Goal: Task Accomplishment & Management: Manage account settings

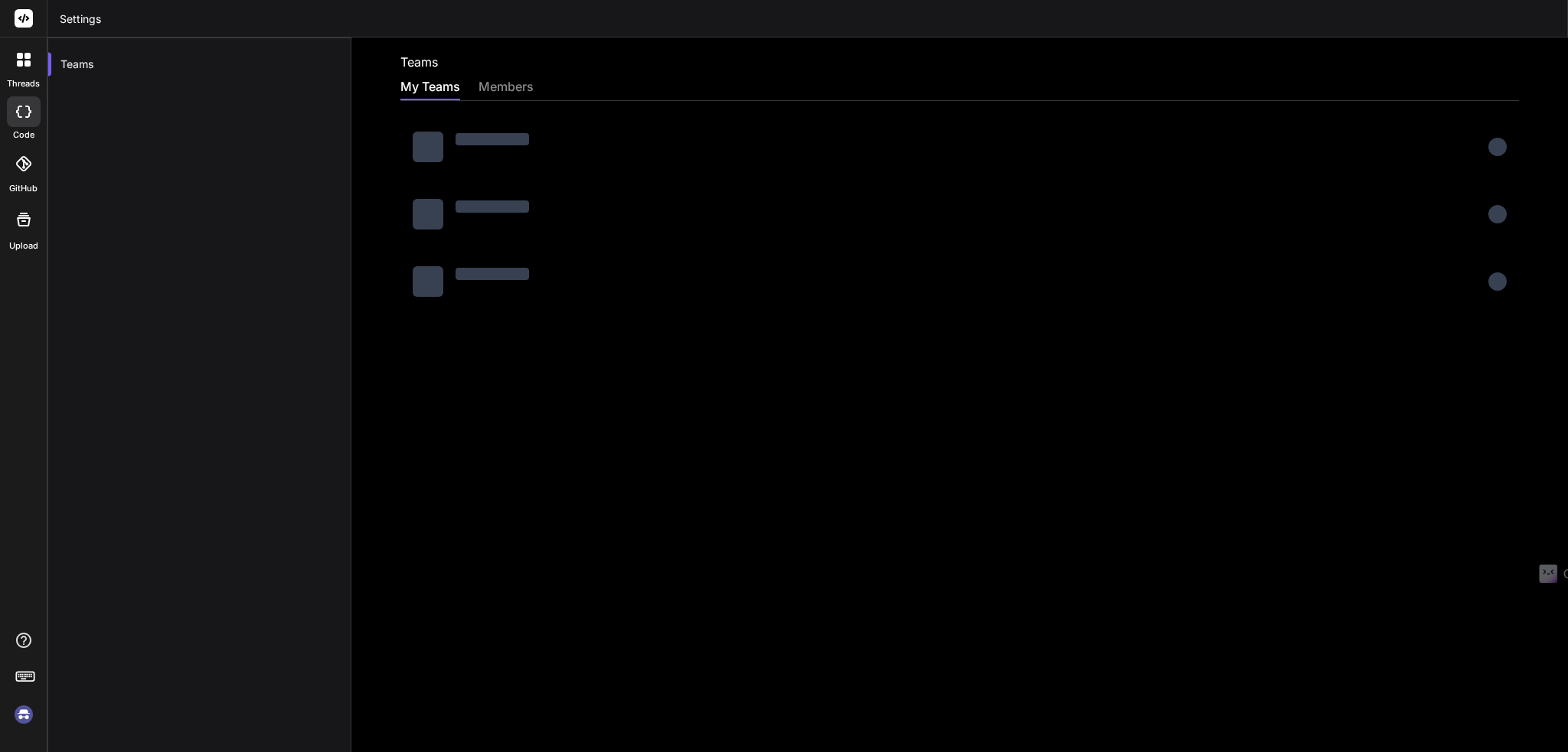
click at [552, 19] on header "Settings" at bounding box center [808, 19] width 1521 height 37
click at [517, 79] on div "members" at bounding box center [506, 88] width 55 height 22
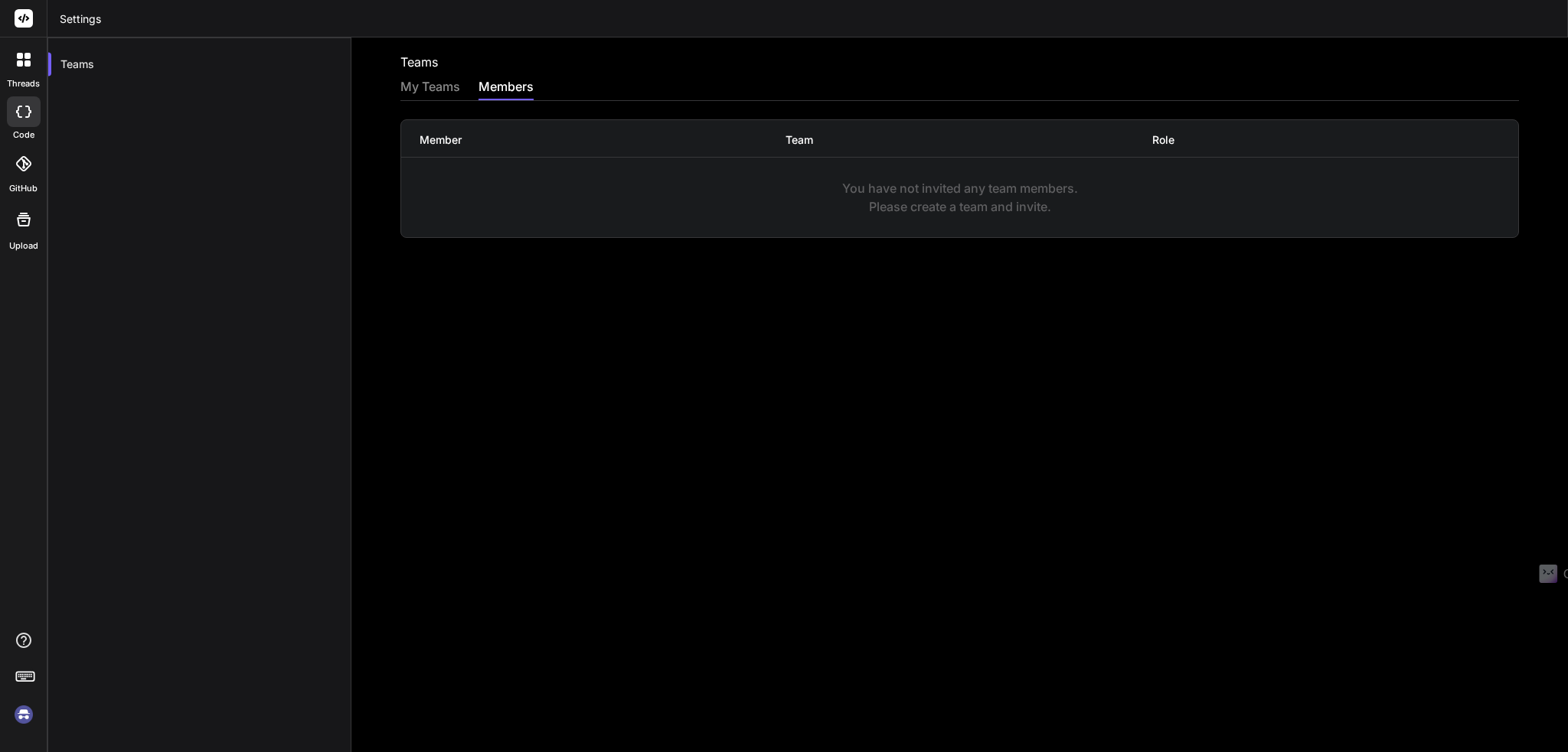
click at [441, 86] on div "My Teams" at bounding box center [429, 88] width 60 height 22
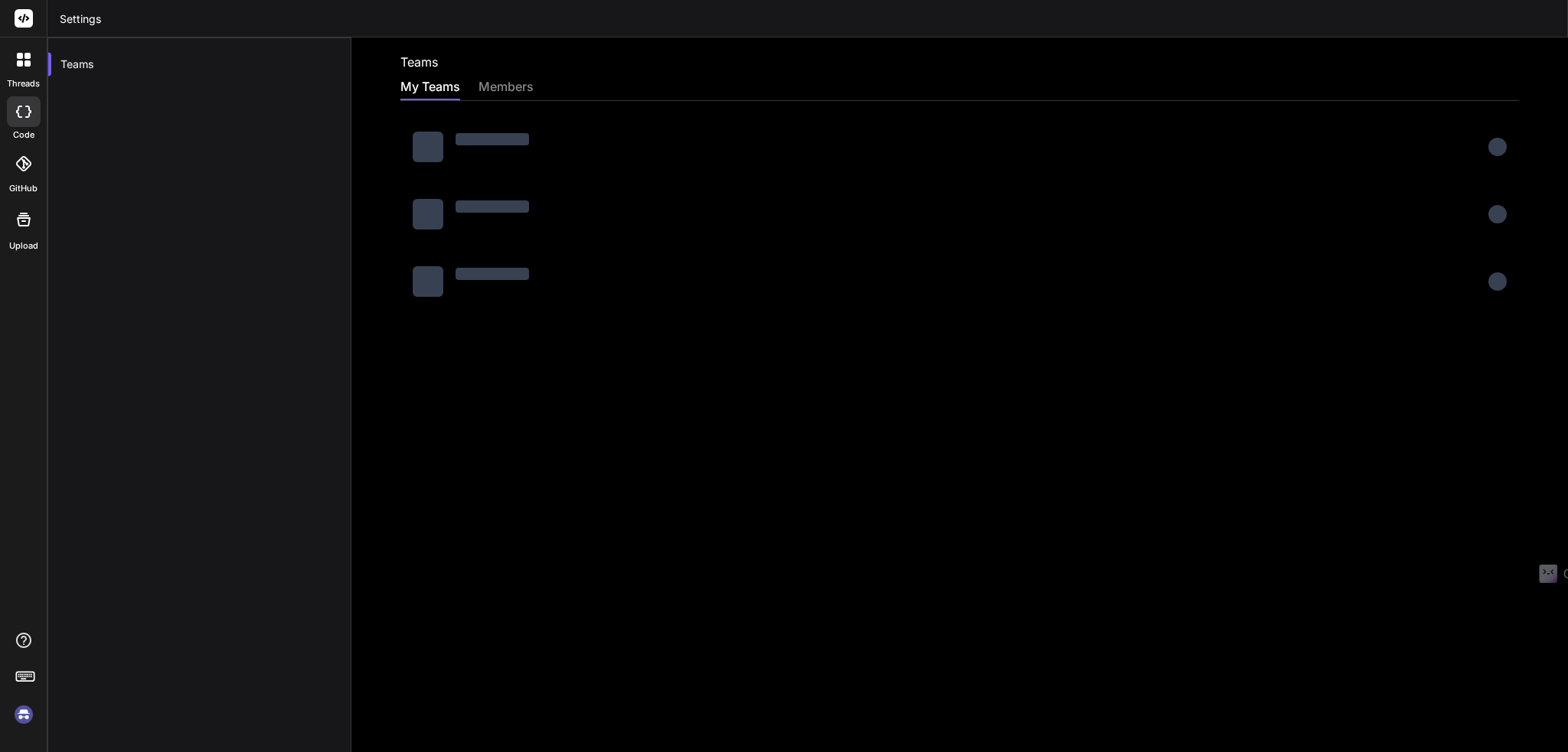
click at [26, 18] on rect at bounding box center [23, 18] width 19 height 19
click at [22, 713] on img at bounding box center [23, 715] width 26 height 26
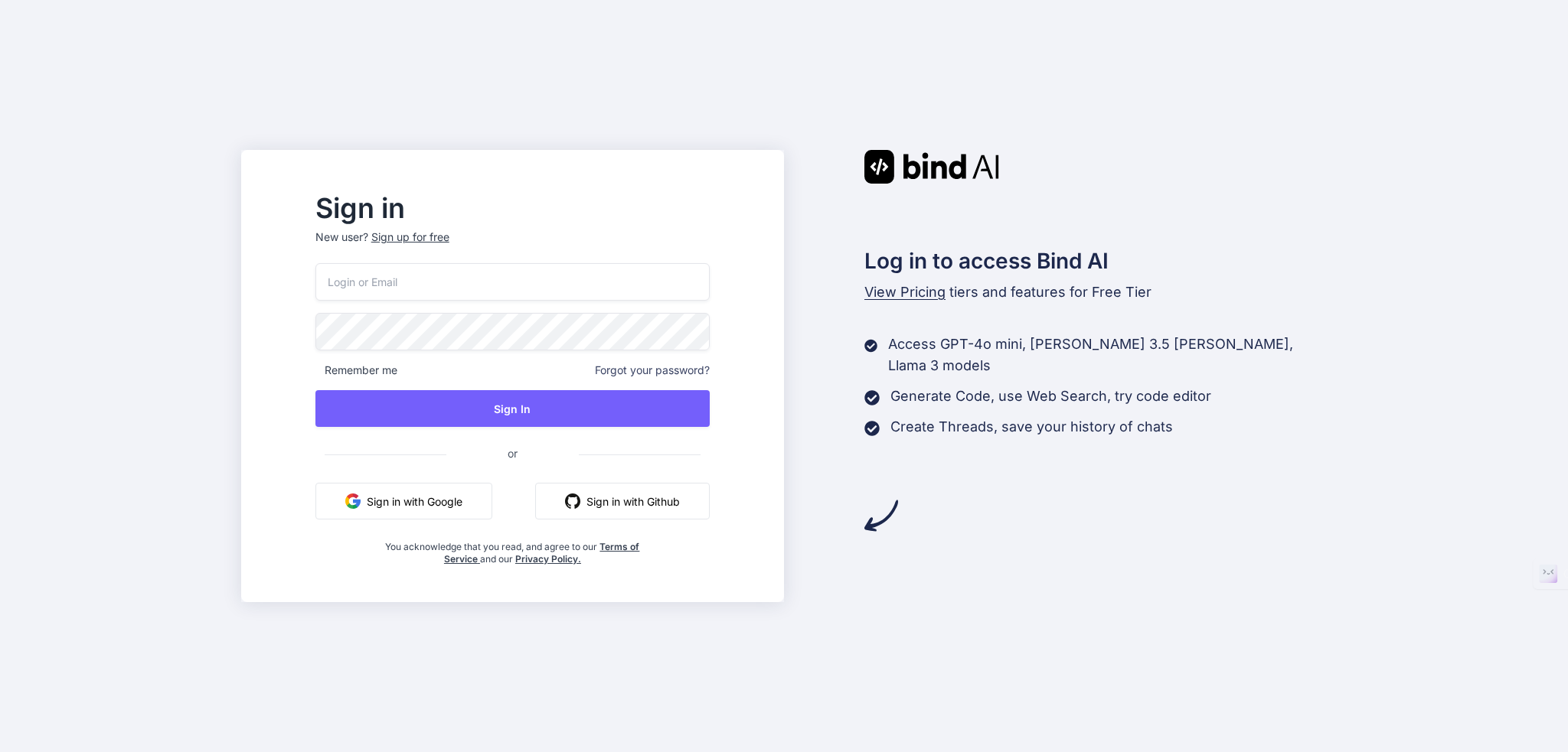
click at [580, 123] on div "Sign in New user? Sign up for free Remember me Forgot your password? Sign In or…" at bounding box center [784, 376] width 1568 height 752
click at [435, 283] on input "email" at bounding box center [512, 282] width 394 height 37
click at [189, 241] on div "Sign in New user? Sign up for free Remember me Forgot your password? Sign In or…" at bounding box center [784, 376] width 1568 height 752
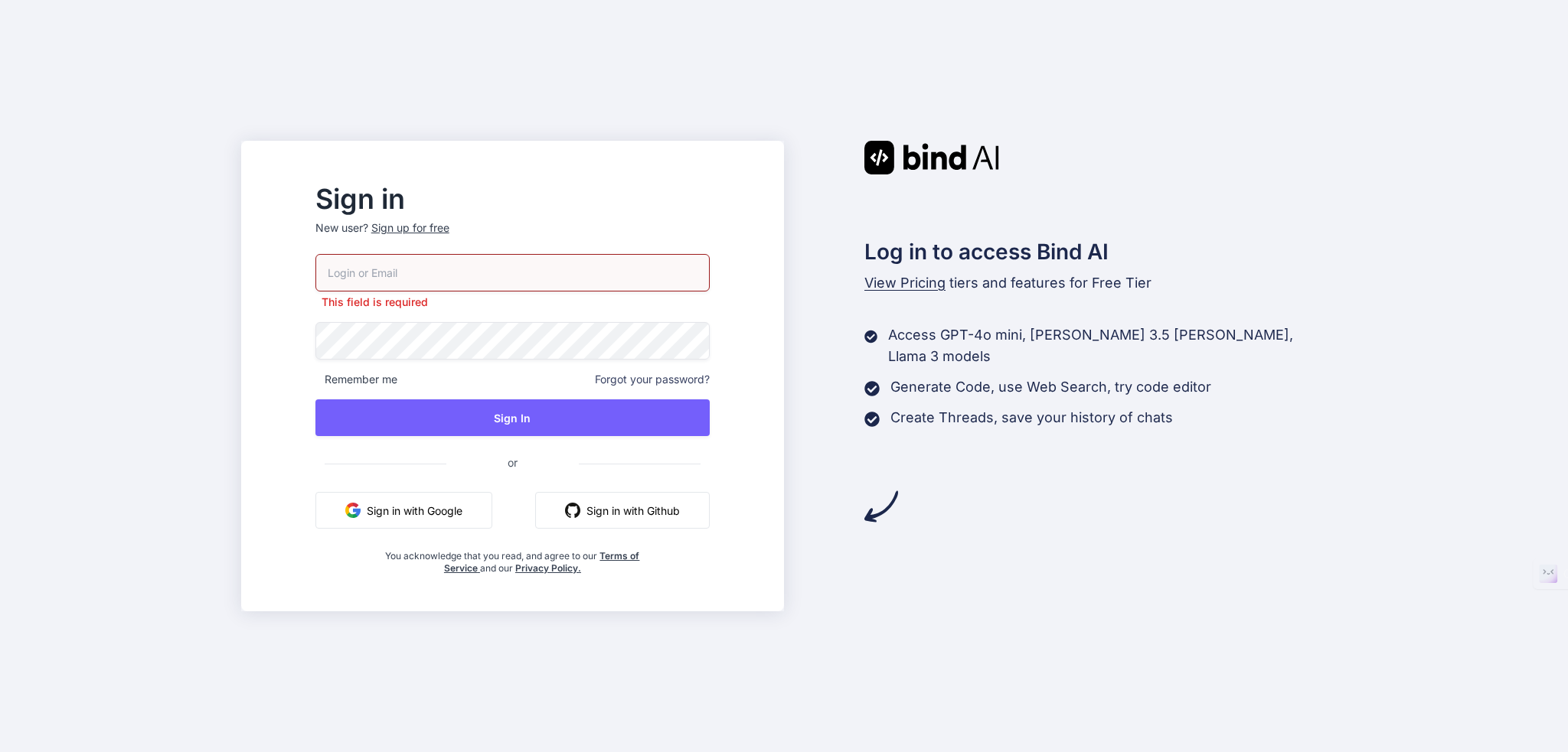
click at [434, 269] on input "email" at bounding box center [512, 273] width 394 height 37
paste input "[EMAIL_ADDRESS][DOMAIN_NAME]"
type input "[EMAIL_ADDRESS][DOMAIN_NAME]"
click at [209, 193] on div "Sign in New user? Sign up for free [EMAIL_ADDRESS][DOMAIN_NAME] This field is r…" at bounding box center [784, 376] width 1568 height 752
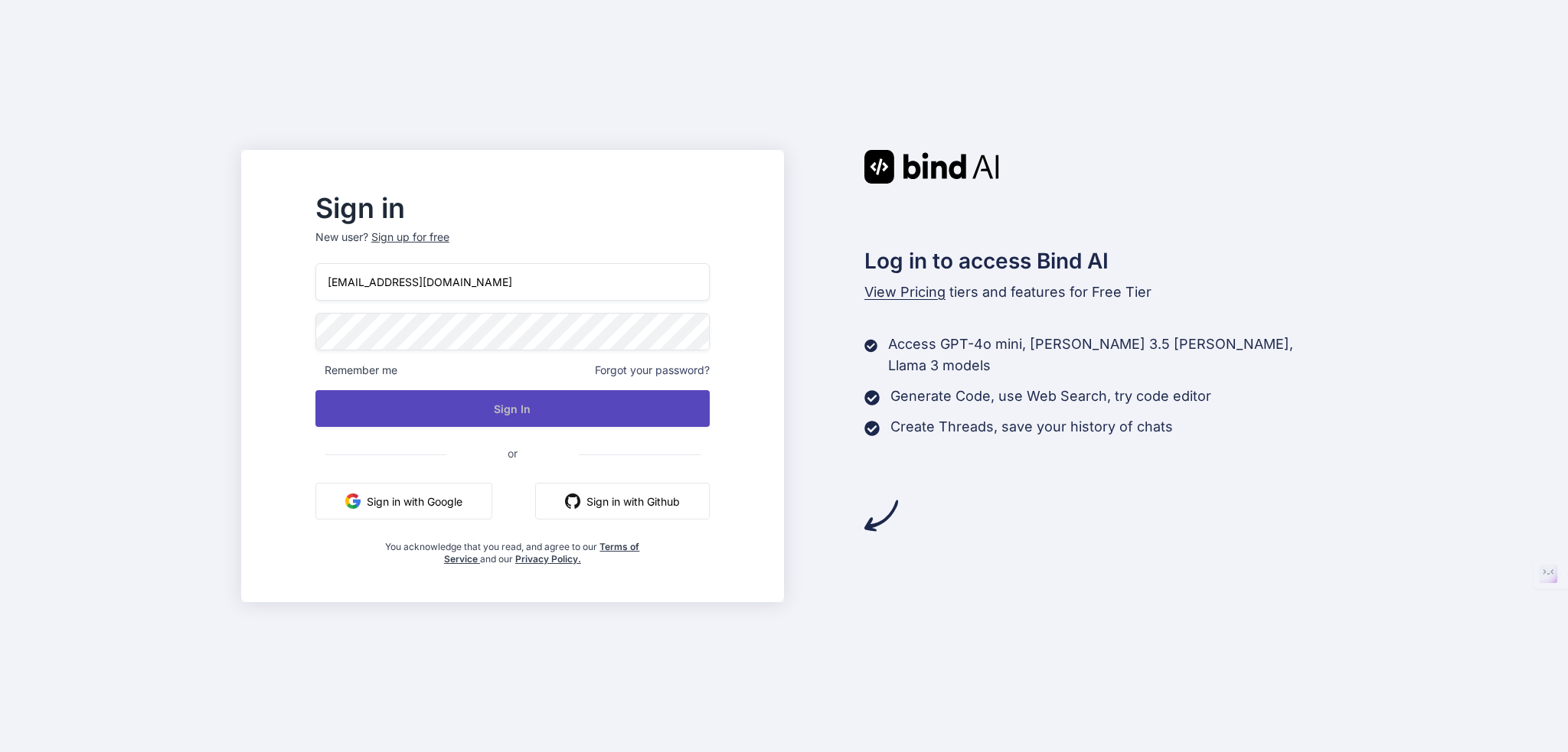
click at [535, 419] on button "Sign In" at bounding box center [512, 409] width 394 height 37
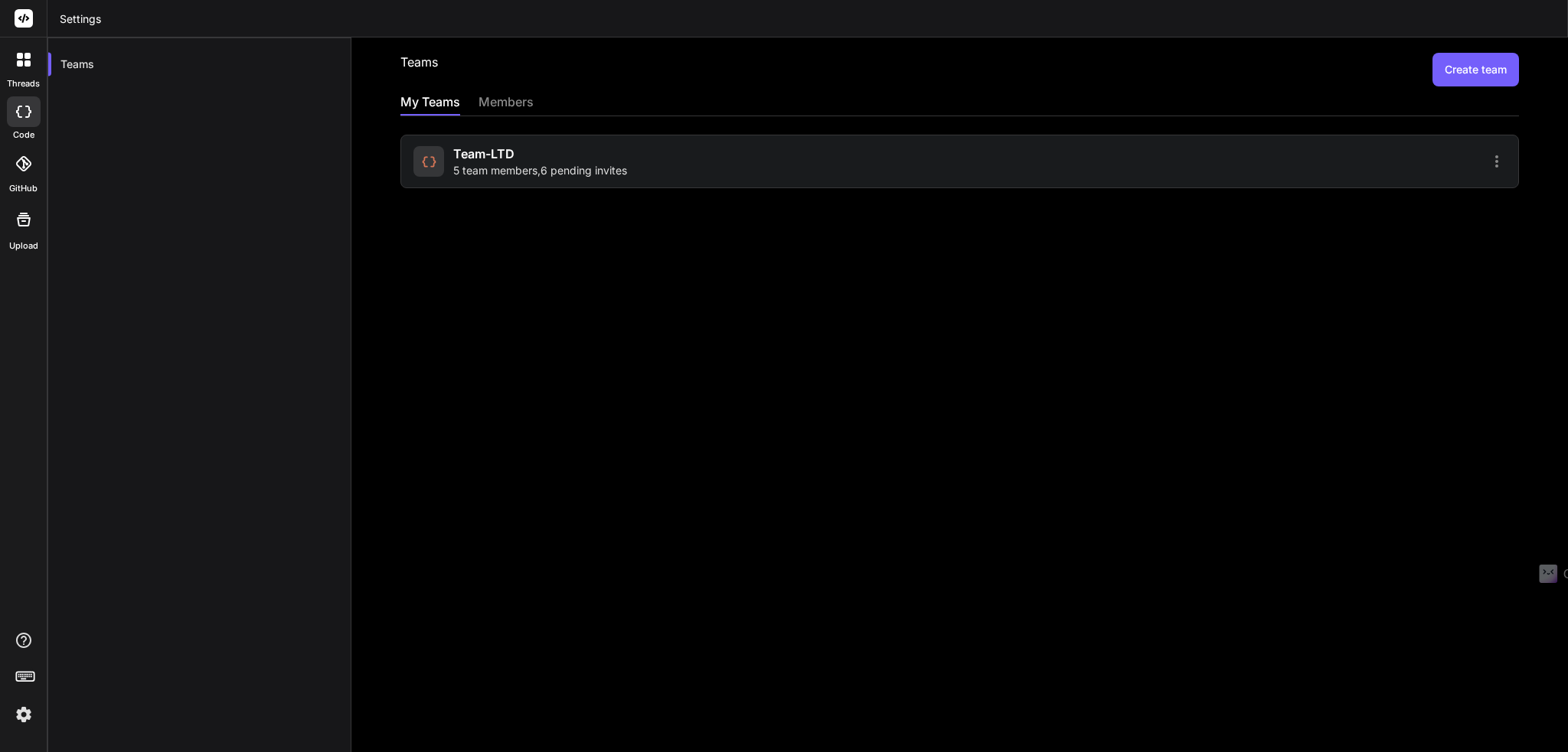
click at [676, 29] on header "Settings" at bounding box center [808, 19] width 1521 height 37
click at [29, 710] on img at bounding box center [23, 715] width 26 height 26
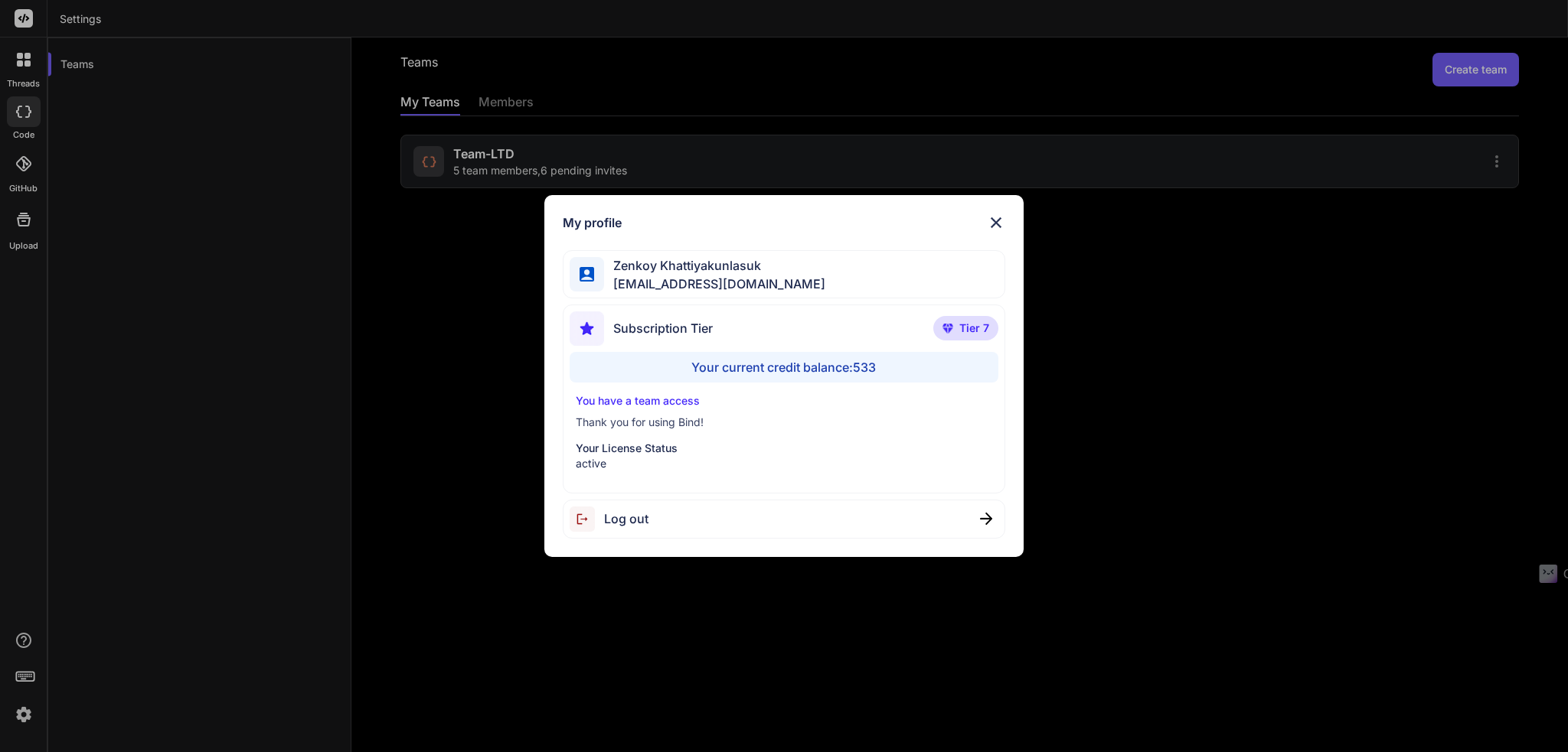
click at [999, 223] on img at bounding box center [996, 222] width 19 height 19
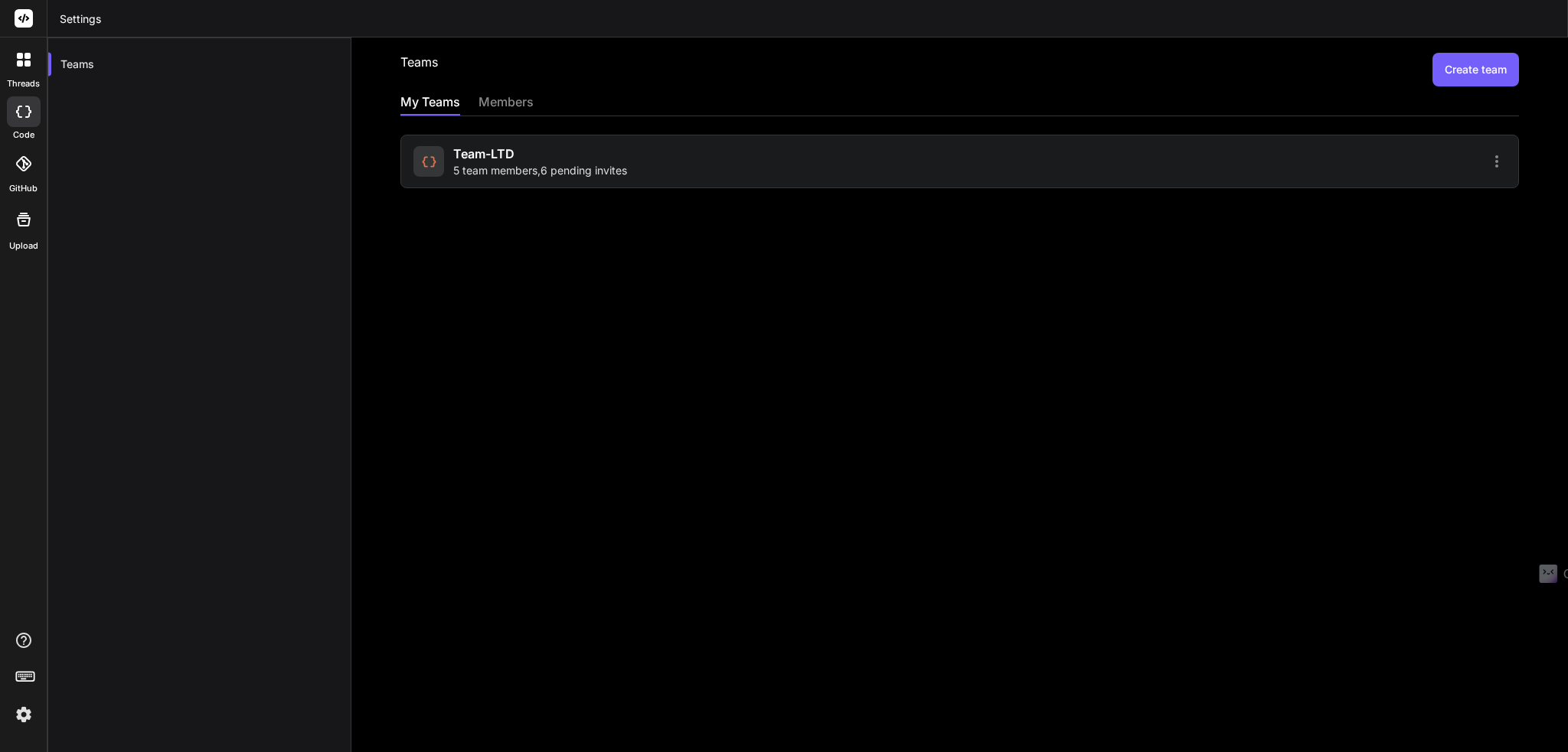
click at [531, 163] on span "5 team members , 6 pending invites" at bounding box center [540, 171] width 174 height 16
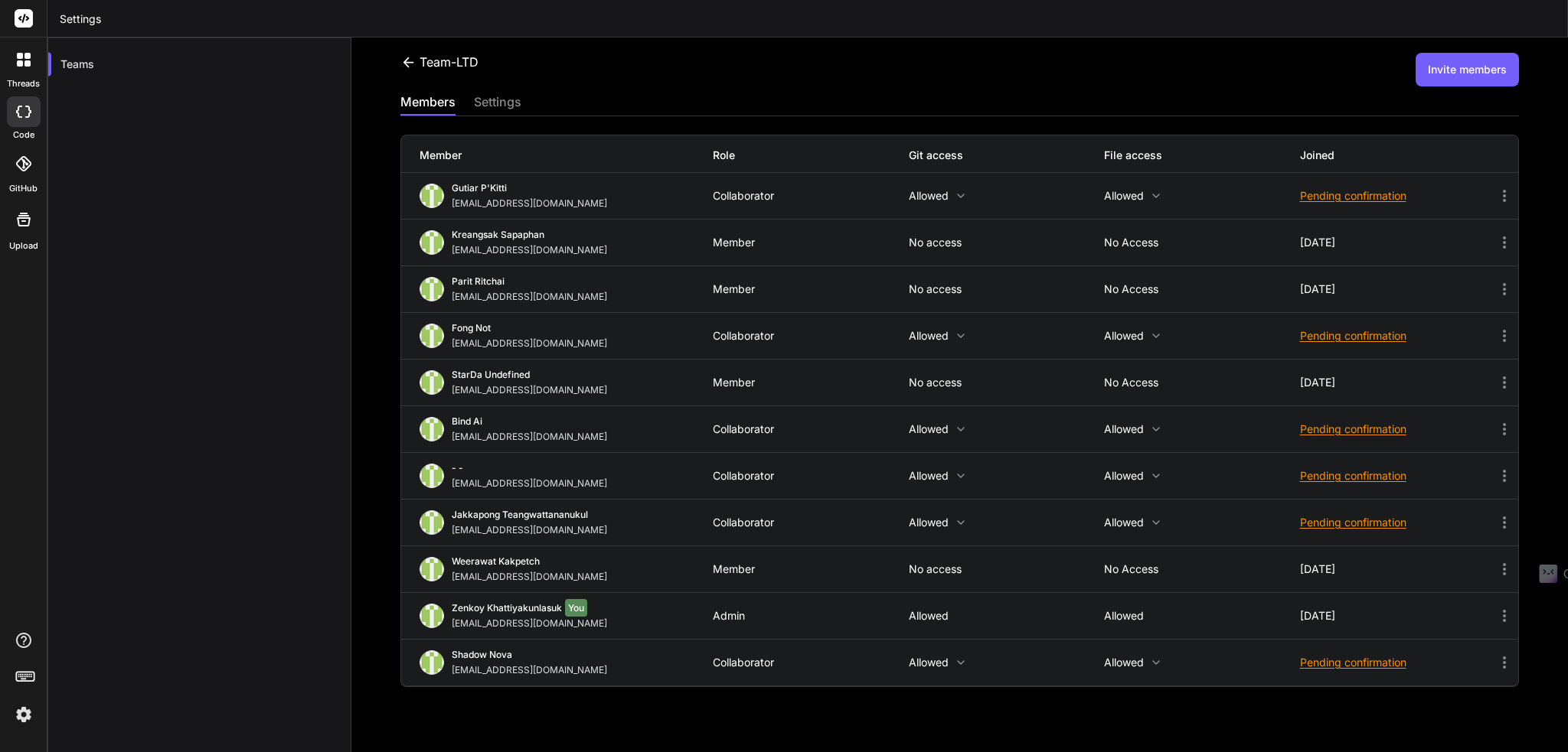
click at [1496, 284] on icon at bounding box center [1504, 288] width 19 height 19
click at [211, 385] on div at bounding box center [784, 376] width 1568 height 752
click at [283, 88] on div "Teams" at bounding box center [200, 413] width 304 height 752
click at [496, 99] on div "settings" at bounding box center [498, 104] width 48 height 22
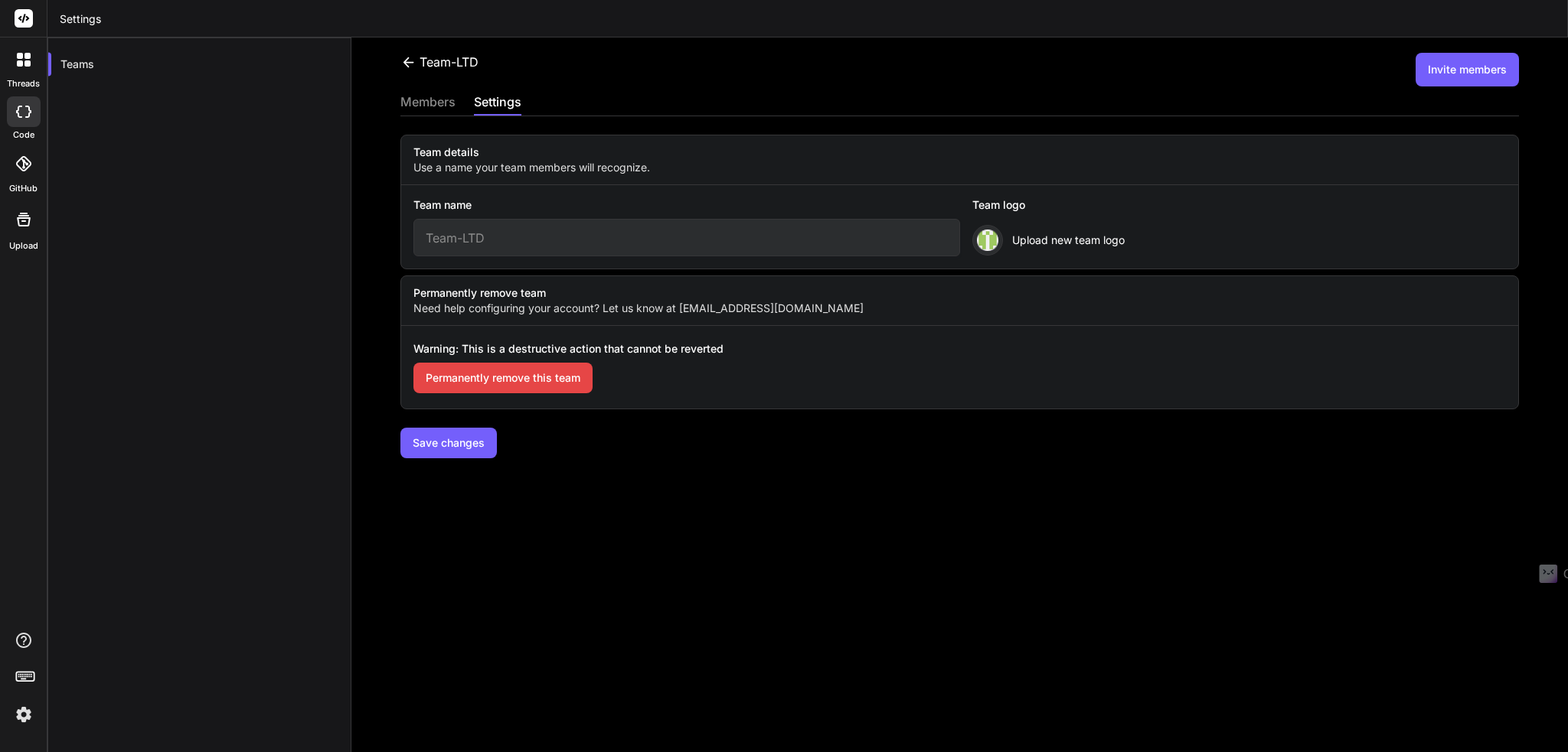
click at [772, 510] on div "Team-LTD Invite members members settings Team details Use a name your team memb…" at bounding box center [960, 394] width 1217 height 715
click at [424, 101] on div "members" at bounding box center [427, 104] width 55 height 22
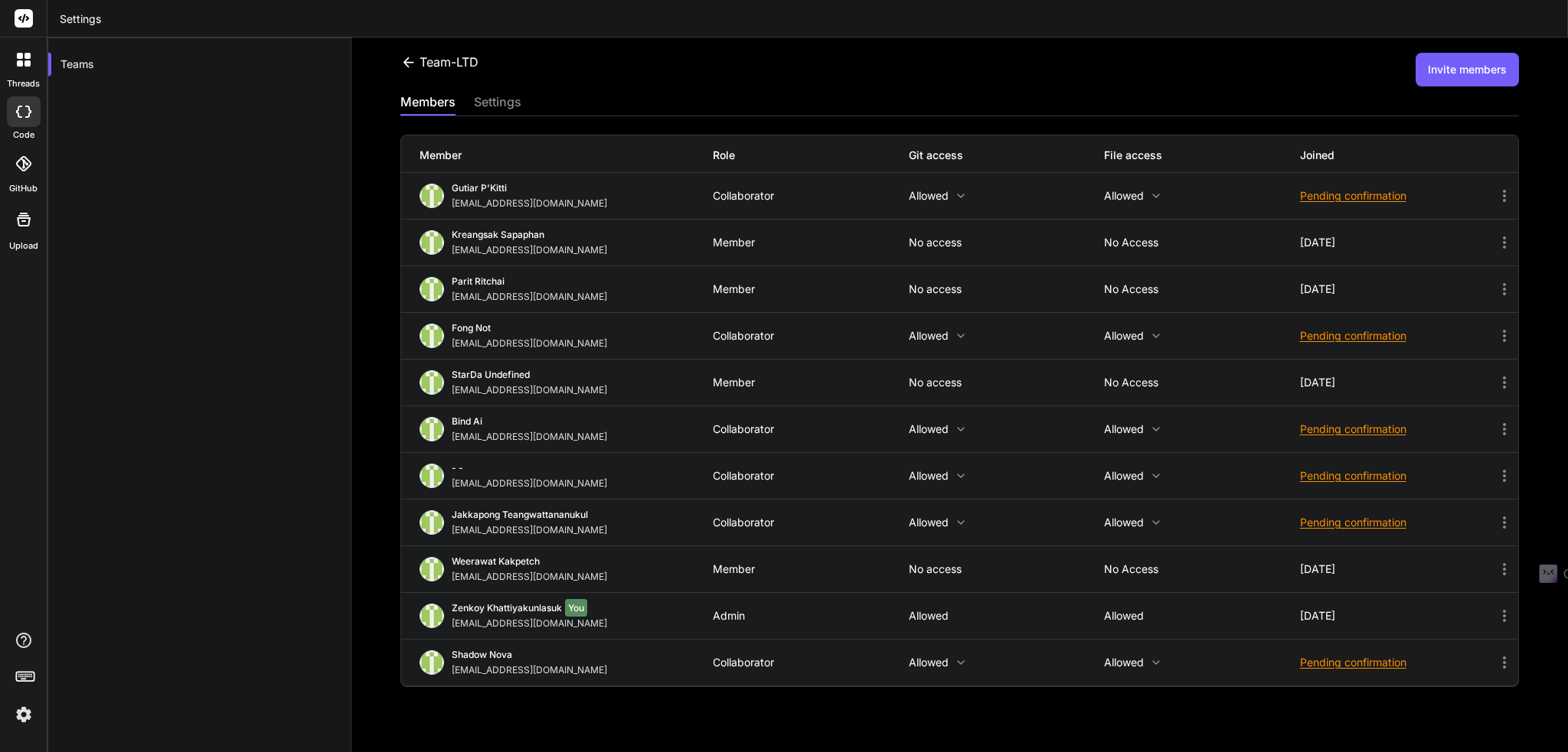
click at [749, 197] on div "Collaborator" at bounding box center [811, 196] width 196 height 13
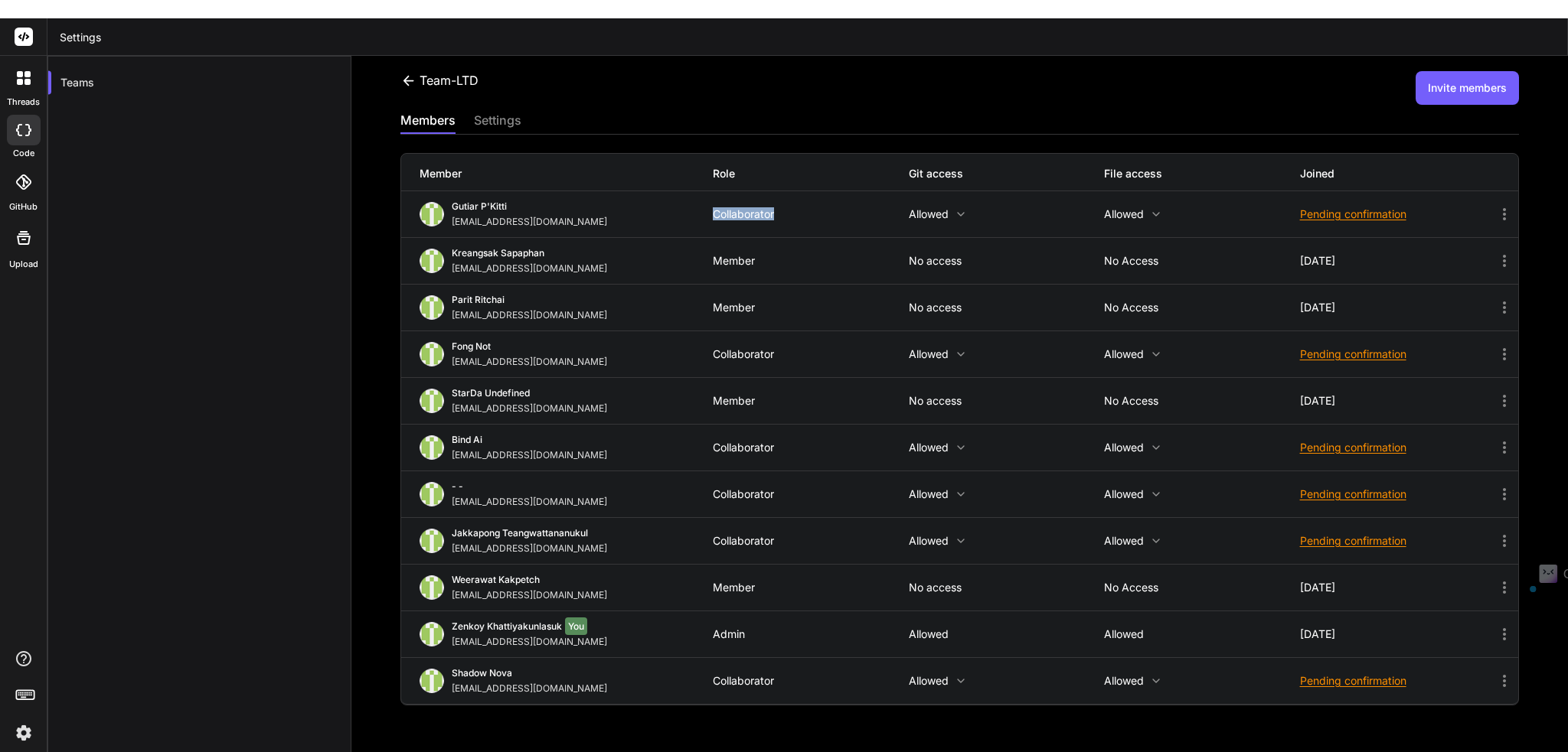
click at [967, 85] on div "Team-LTD Invite members" at bounding box center [960, 88] width 1119 height 33
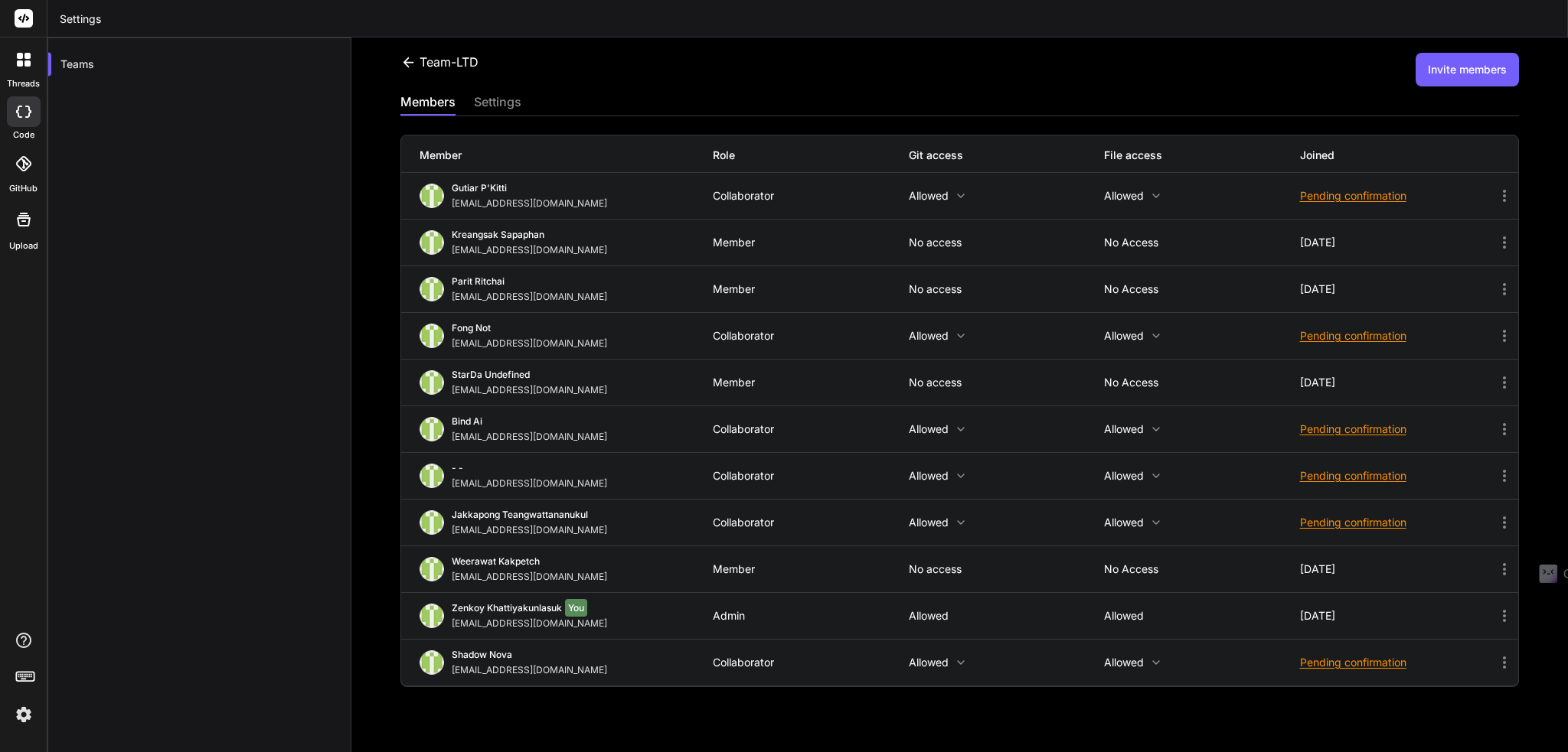
click at [1415, 67] on button "Invite members" at bounding box center [1467, 69] width 104 height 33
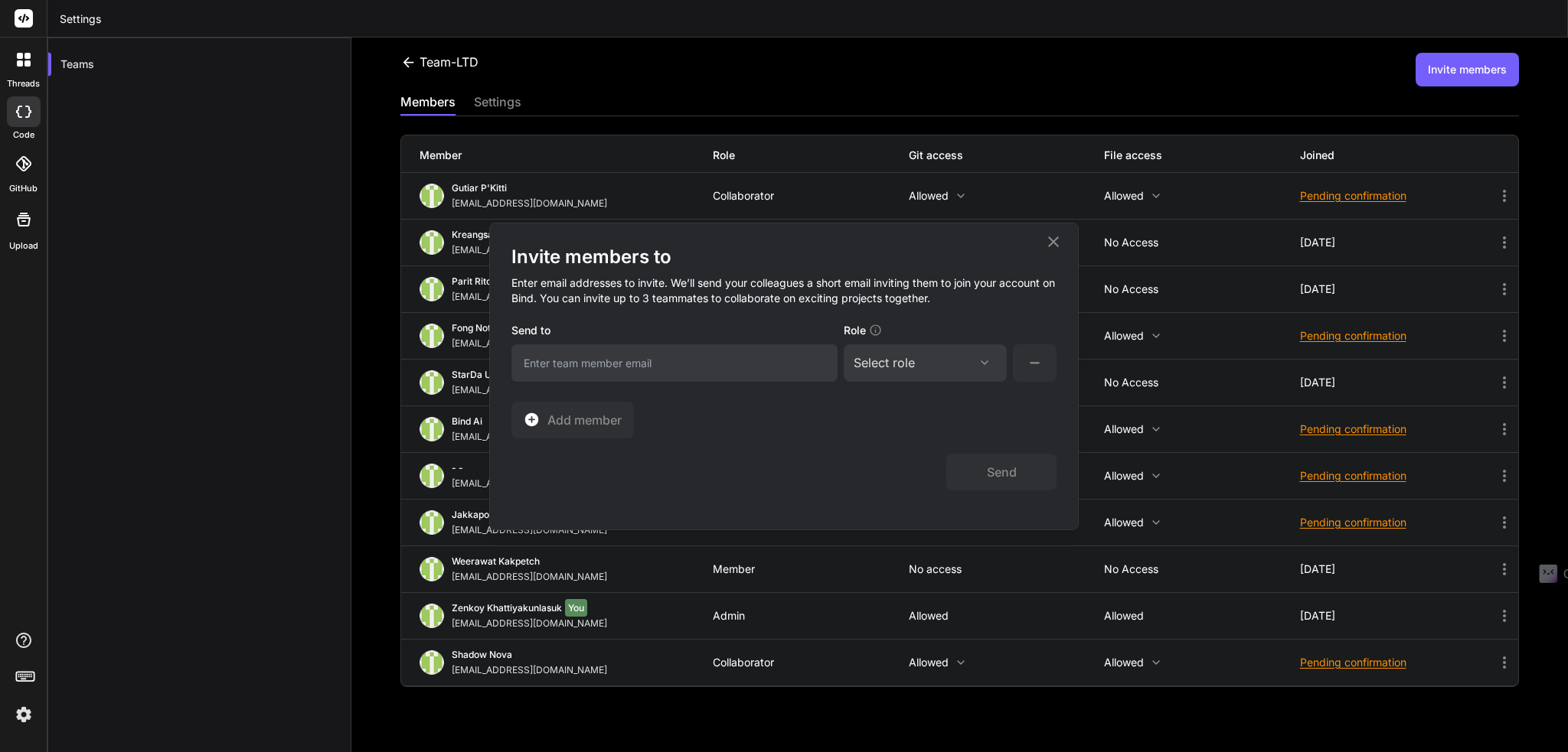
click at [907, 373] on div "Select role Assign Role Admin Collaborator Member" at bounding box center [925, 363] width 163 height 37
click at [916, 365] on div "Select role" at bounding box center [925, 363] width 143 height 19
click at [890, 466] on div "Collaborator" at bounding box center [904, 464] width 62 height 16
click at [819, 470] on div "Send" at bounding box center [784, 464] width 545 height 52
click at [1051, 246] on icon at bounding box center [1053, 242] width 19 height 19
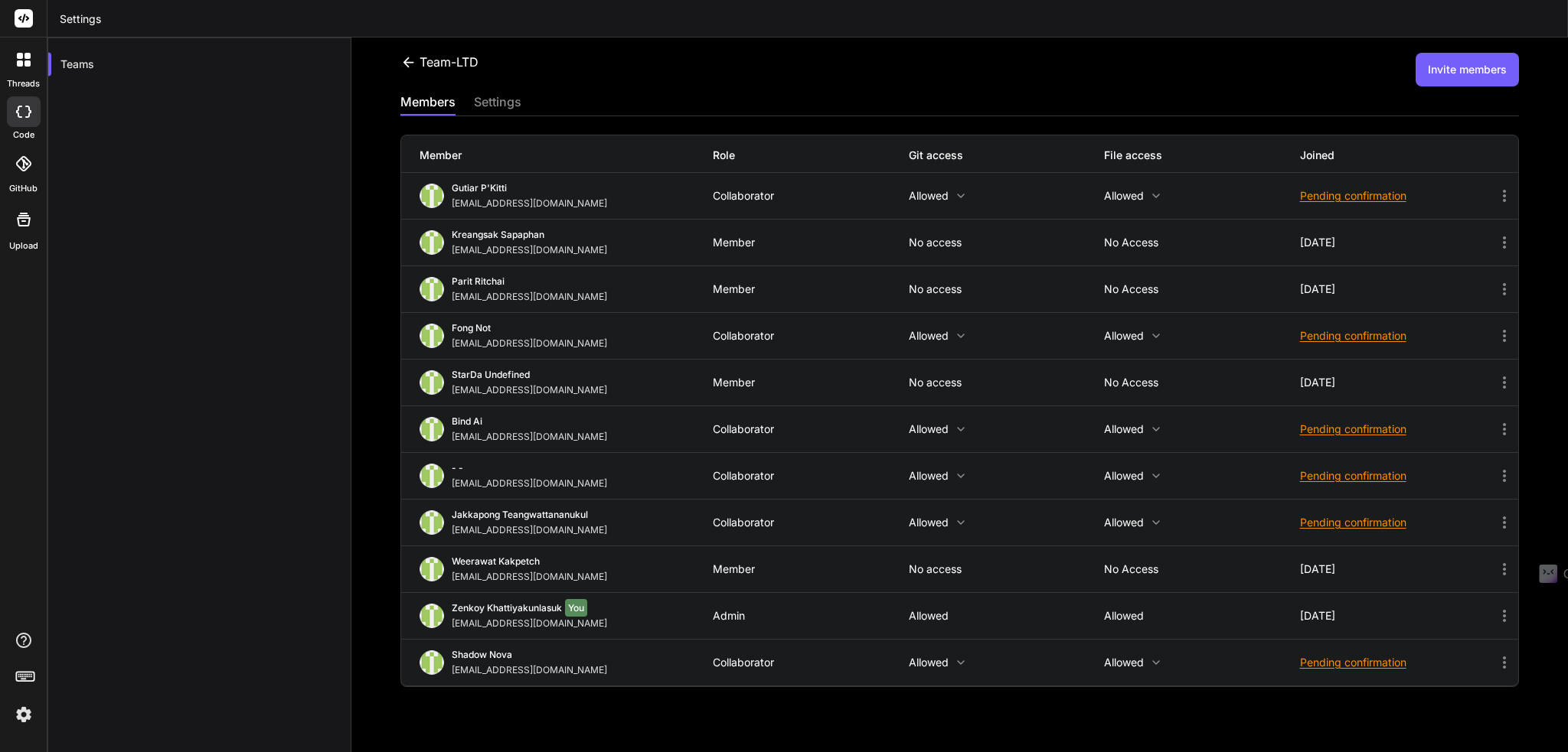
click at [495, 101] on div "settings" at bounding box center [498, 104] width 48 height 22
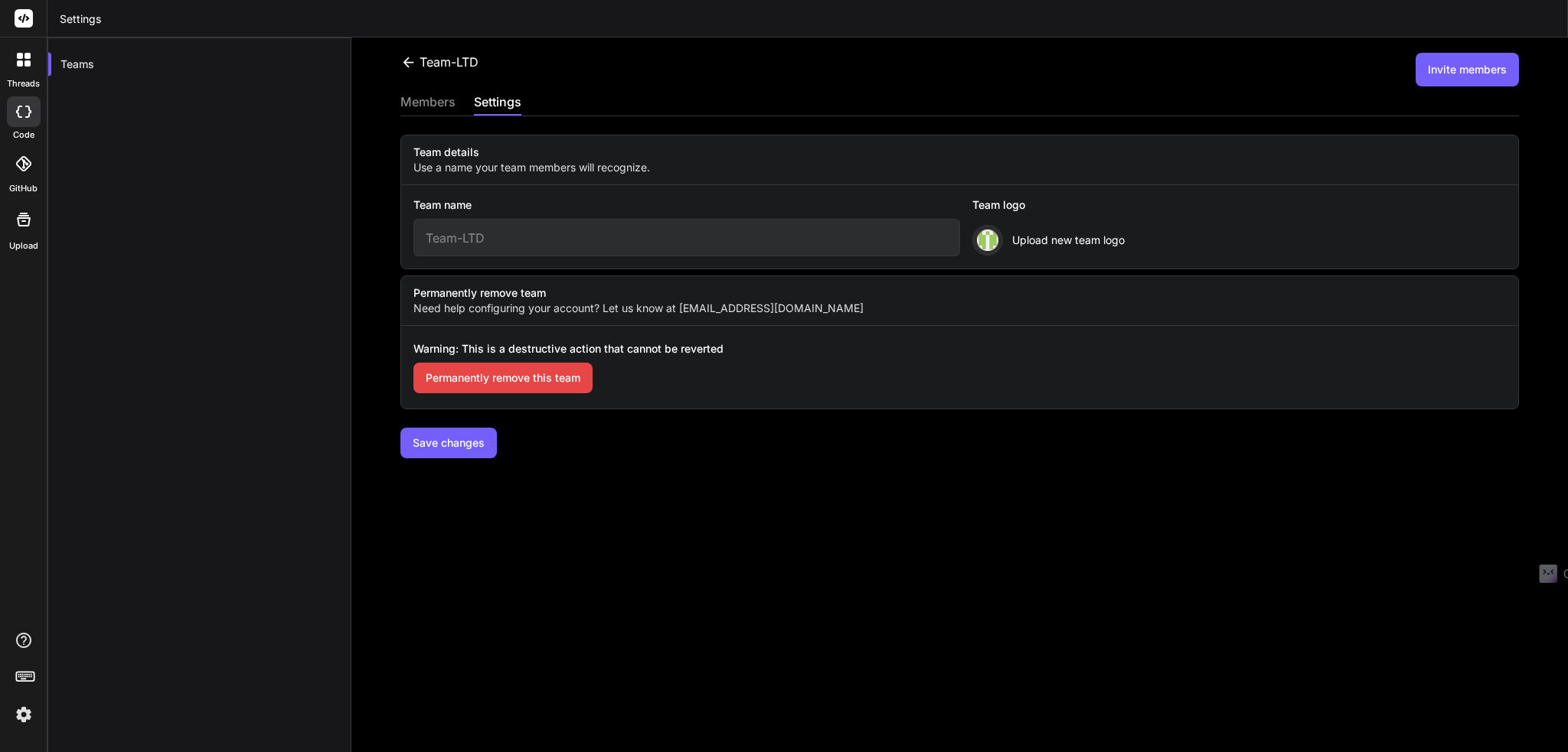
click at [445, 94] on div "members" at bounding box center [427, 104] width 55 height 22
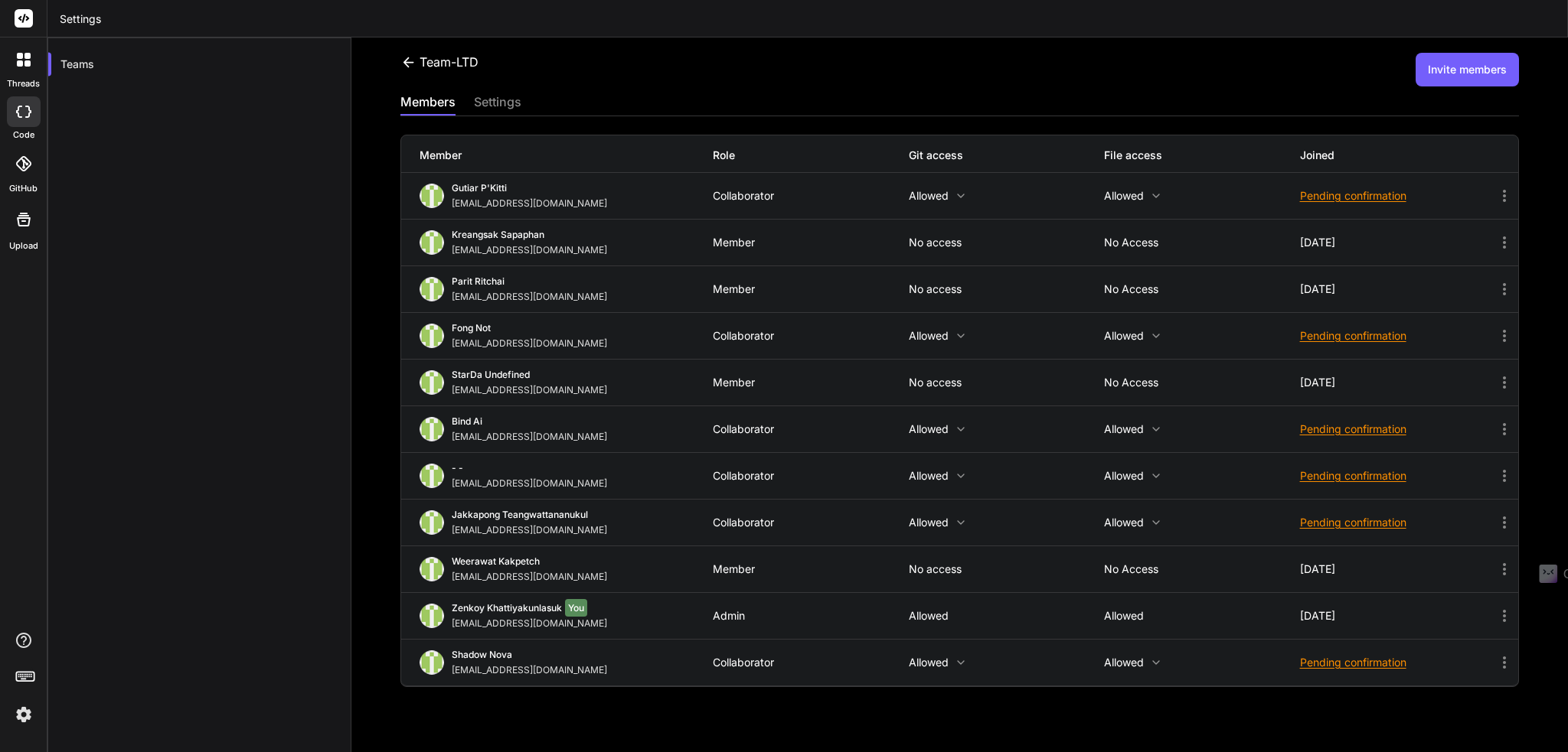
click at [26, 717] on img at bounding box center [23, 715] width 26 height 26
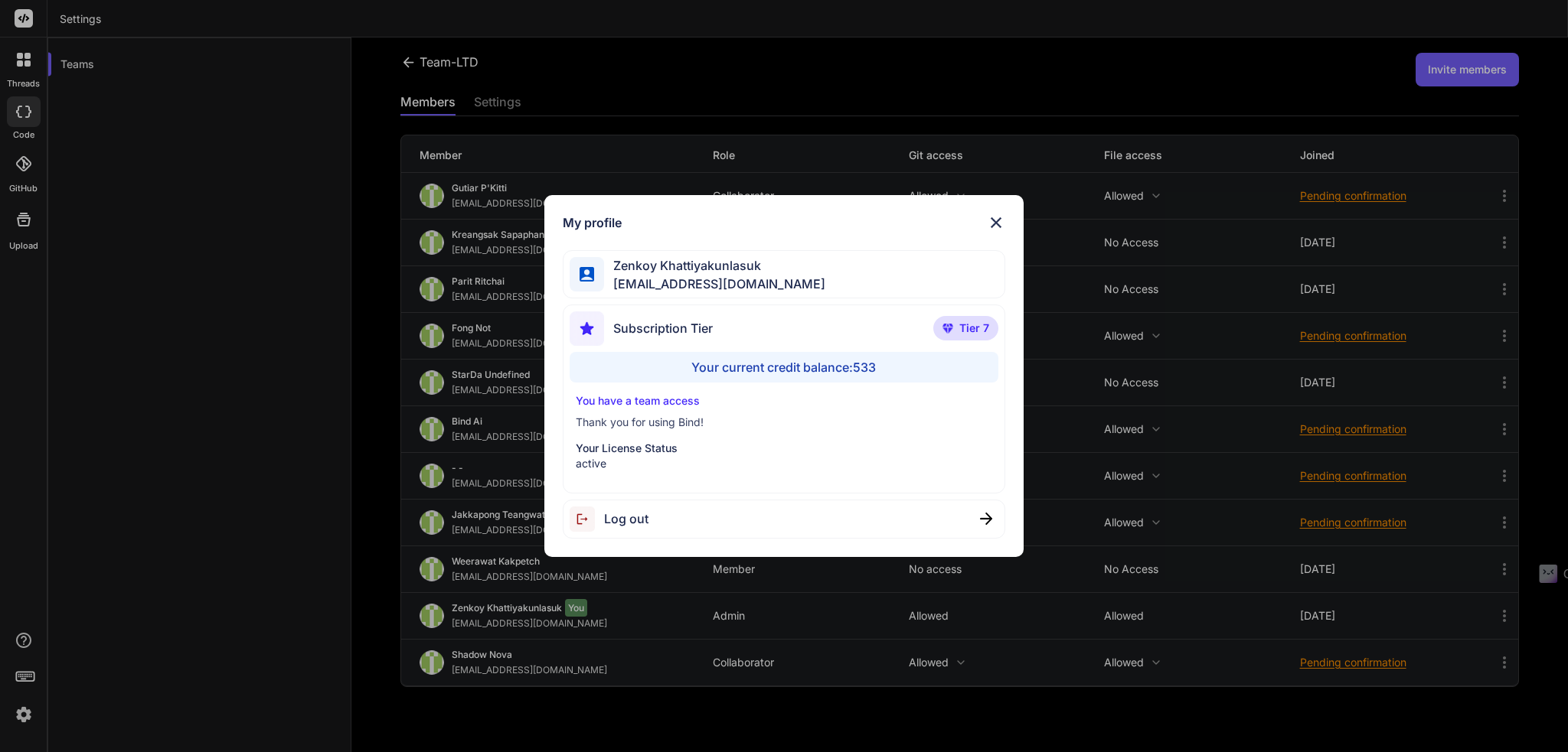
click at [994, 220] on img at bounding box center [996, 222] width 19 height 19
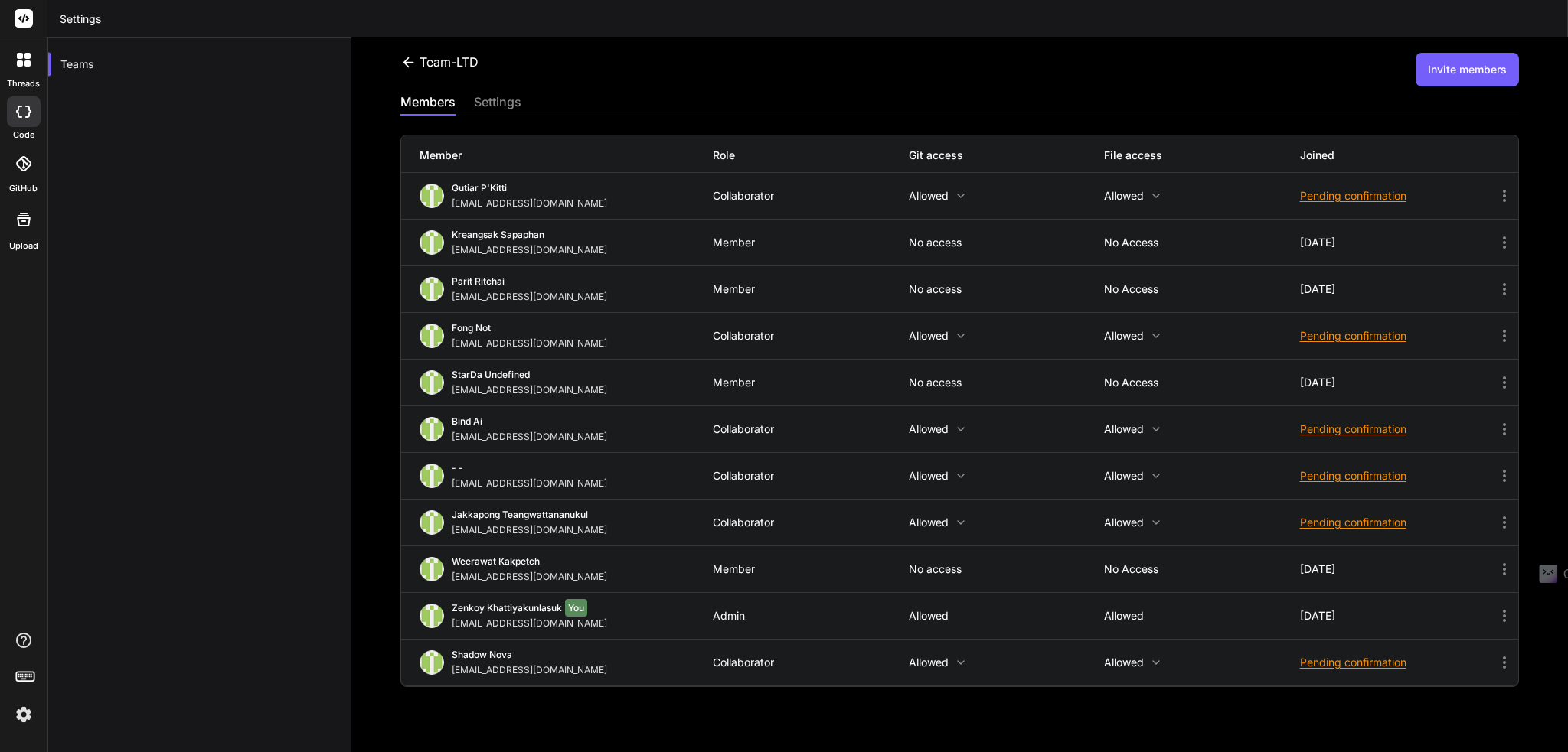
click at [19, 51] on div at bounding box center [23, 60] width 32 height 32
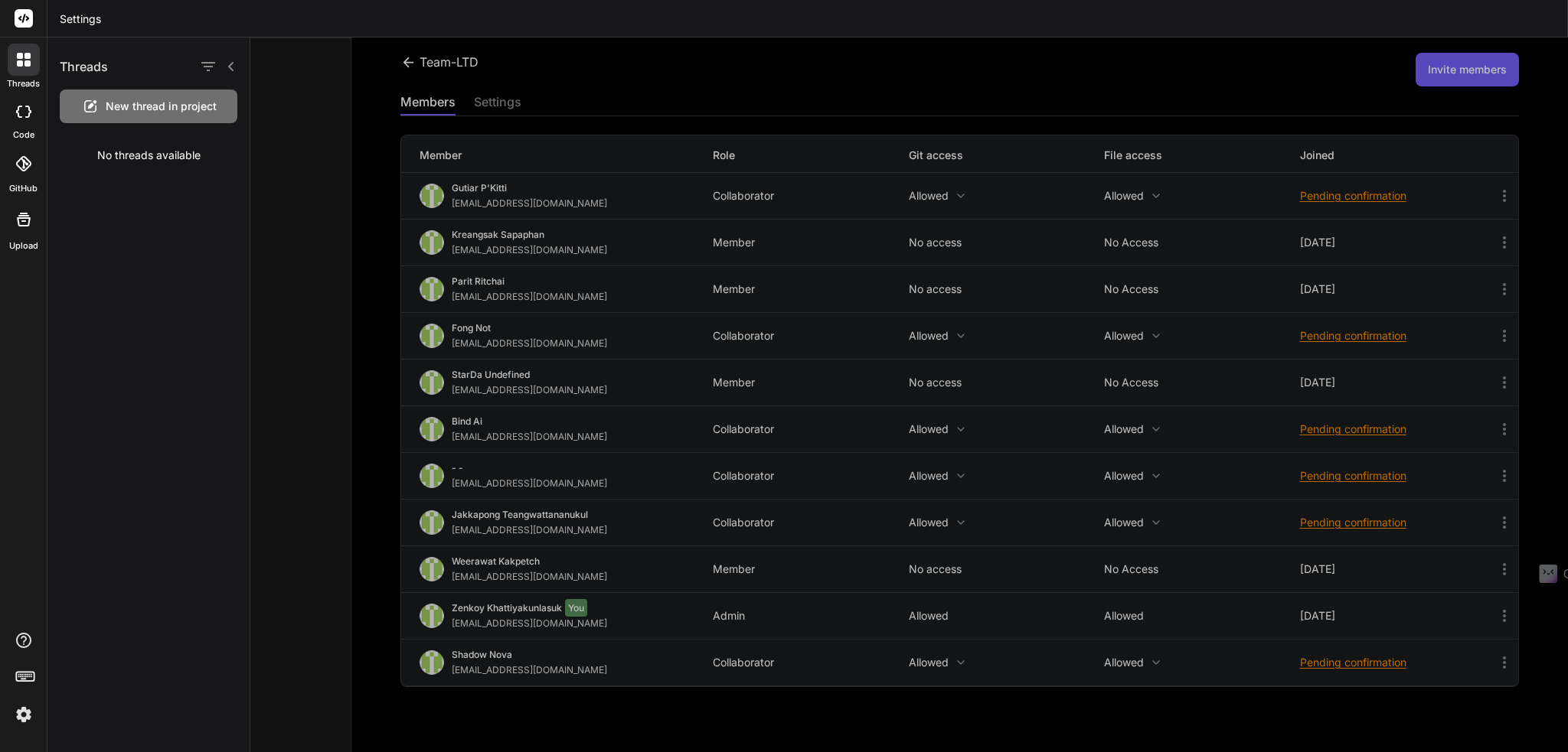
click at [30, 125] on div at bounding box center [23, 111] width 33 height 30
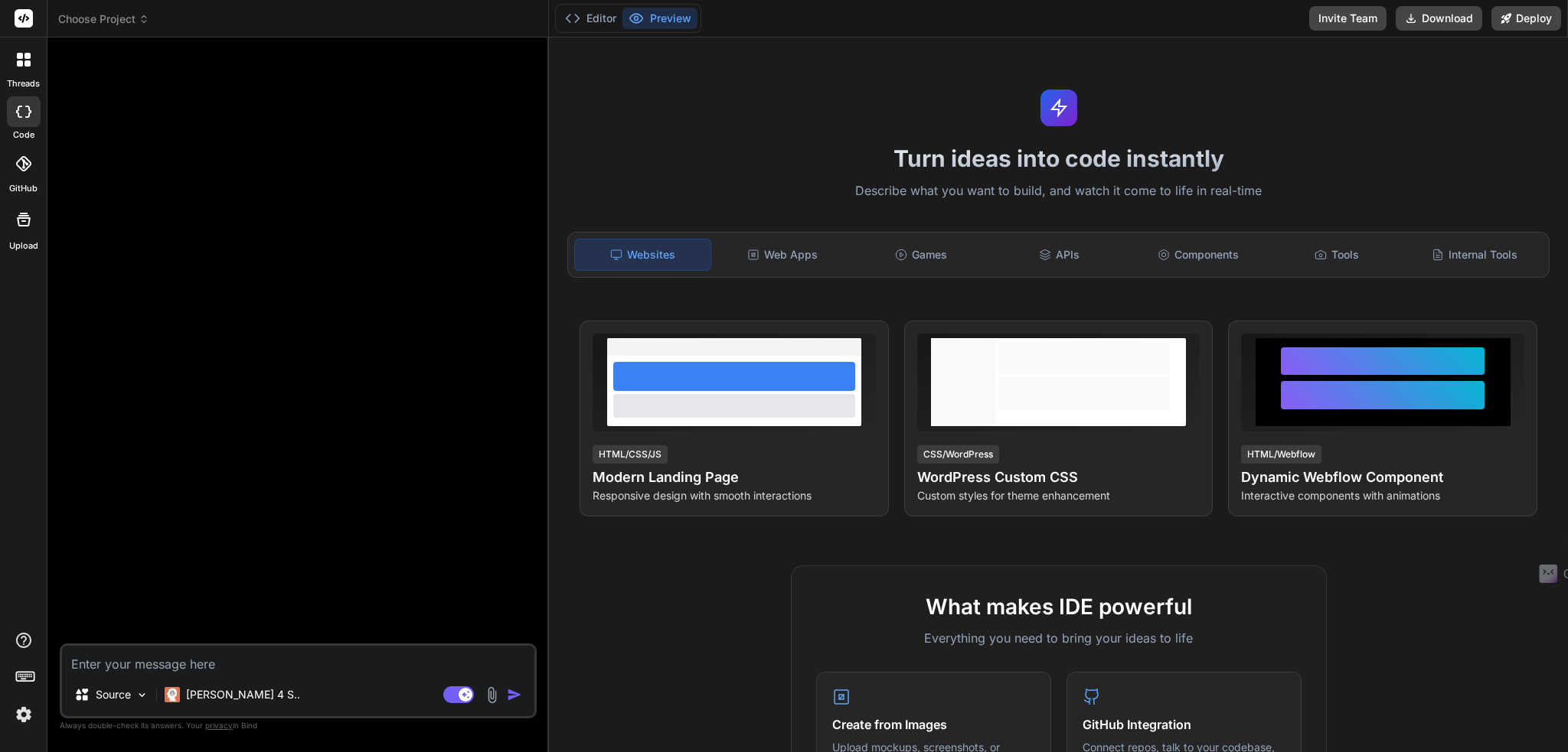
click at [30, 716] on img at bounding box center [23, 715] width 26 height 26
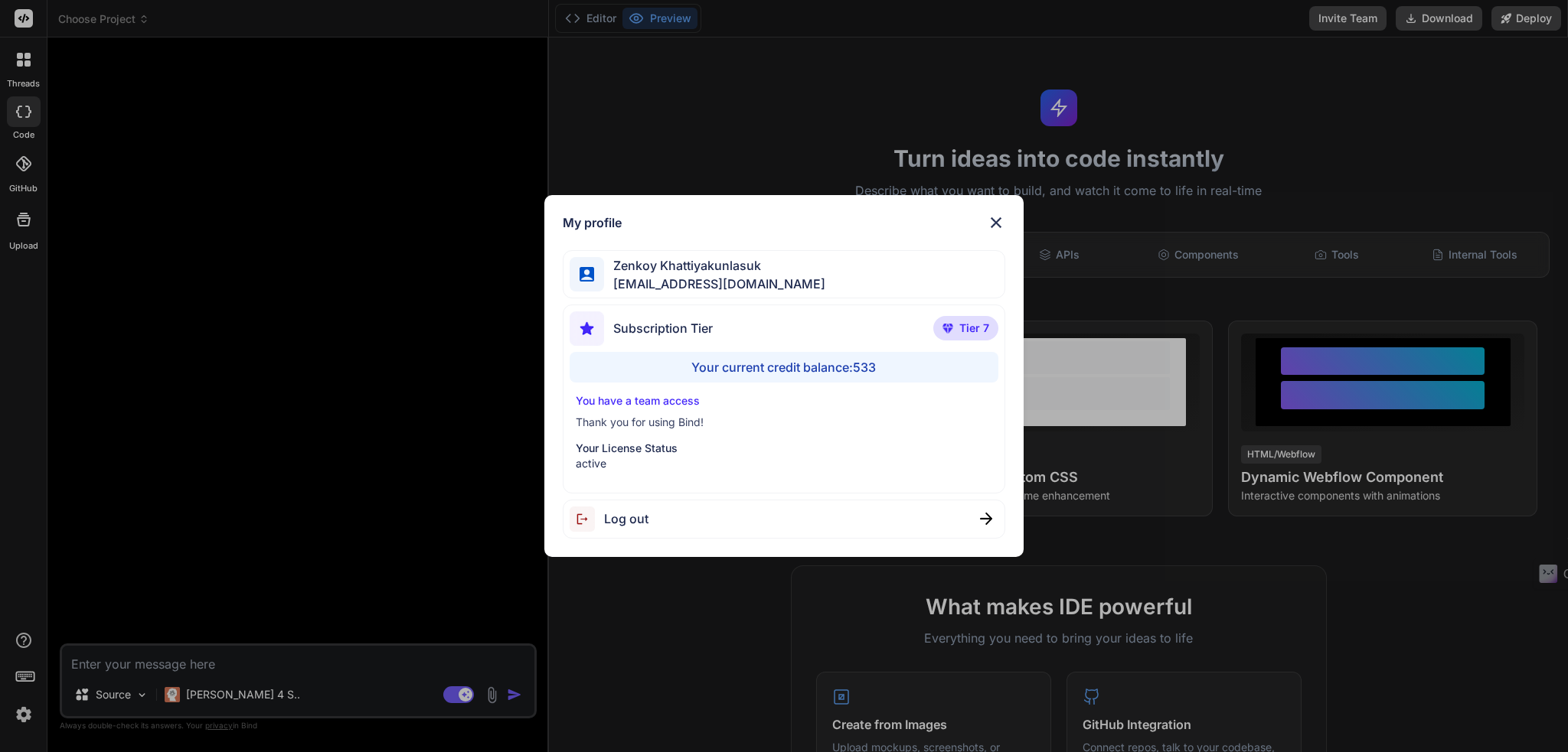
click at [996, 222] on img at bounding box center [996, 222] width 19 height 19
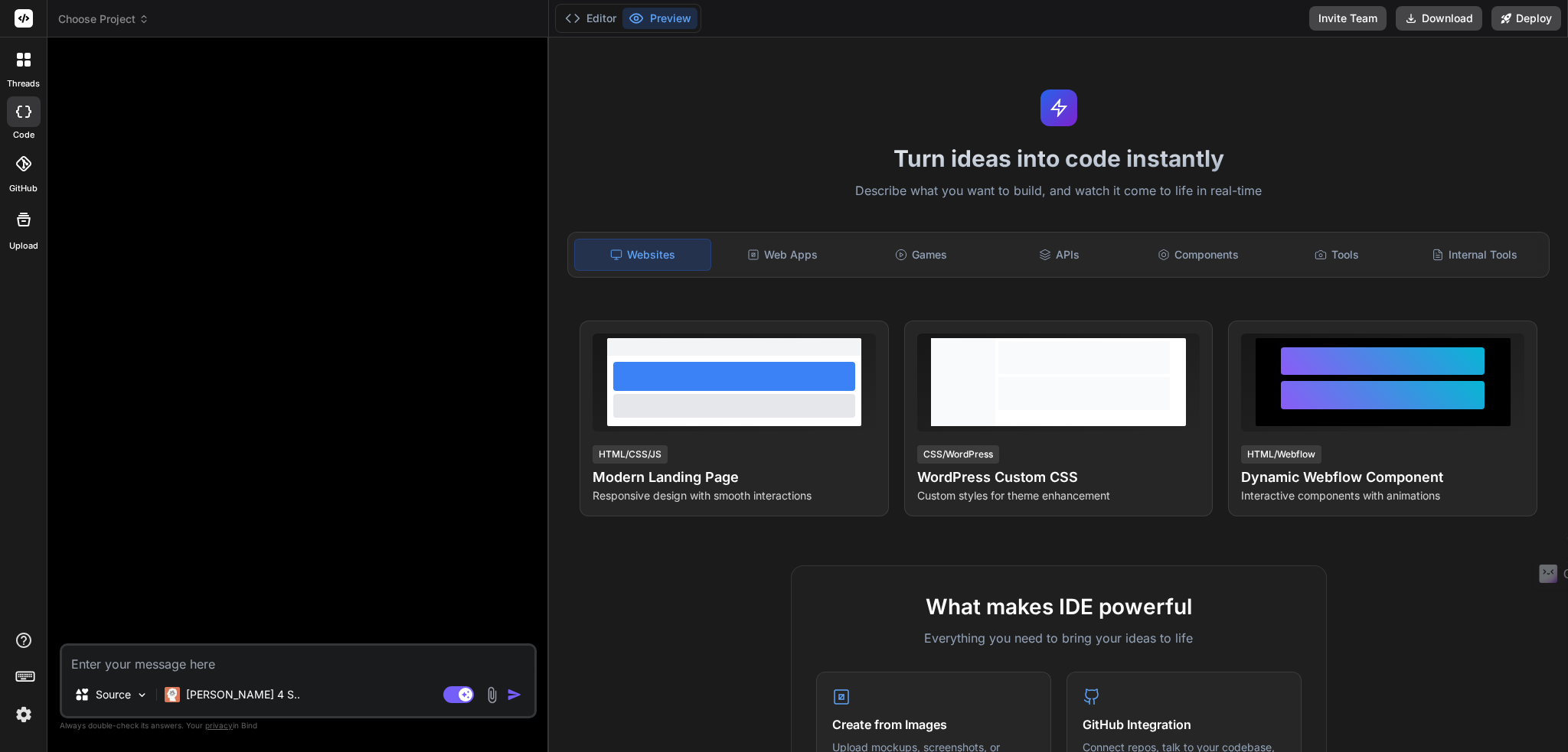
click at [24, 64] on icon at bounding box center [27, 64] width 6 height 6
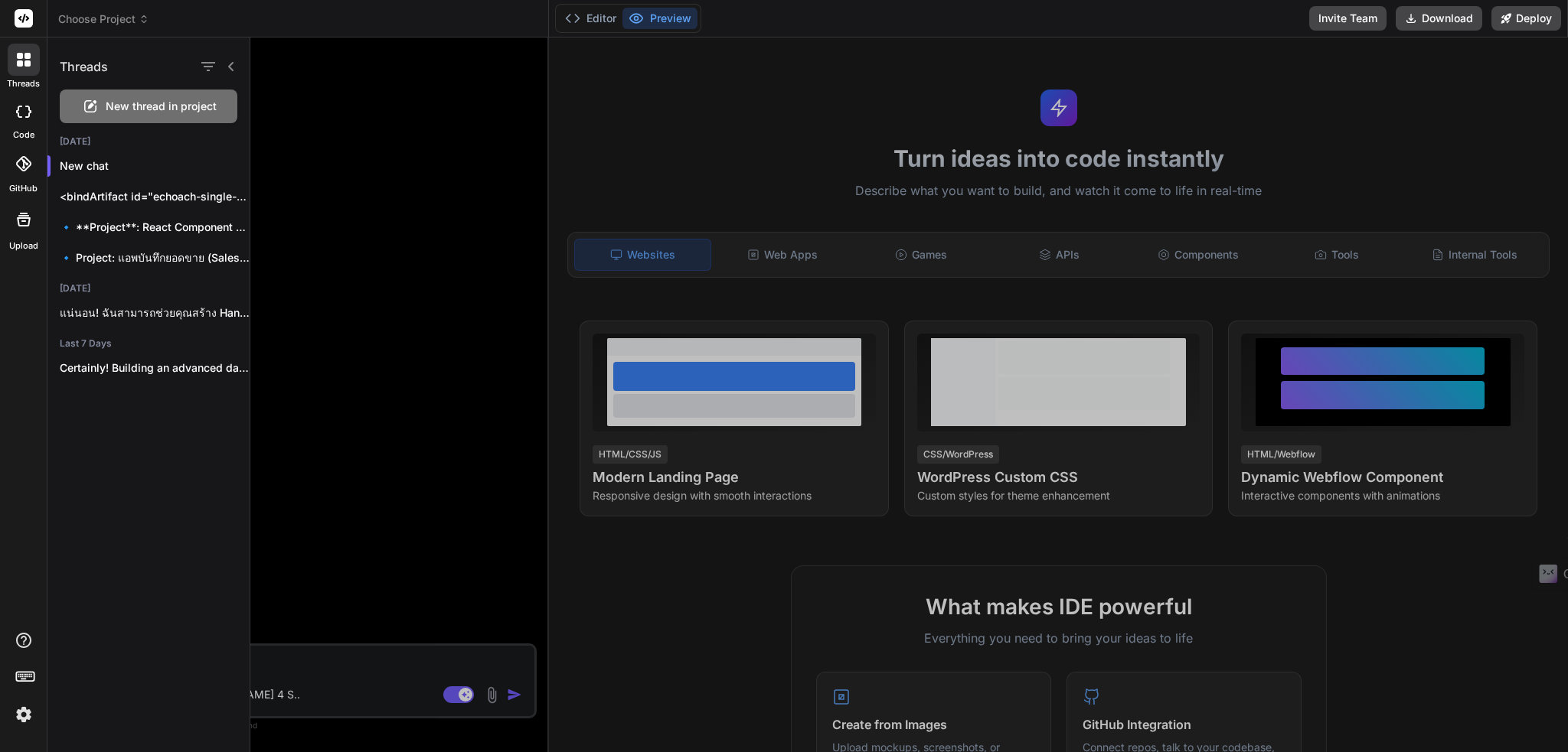
click at [24, 112] on icon at bounding box center [23, 111] width 16 height 13
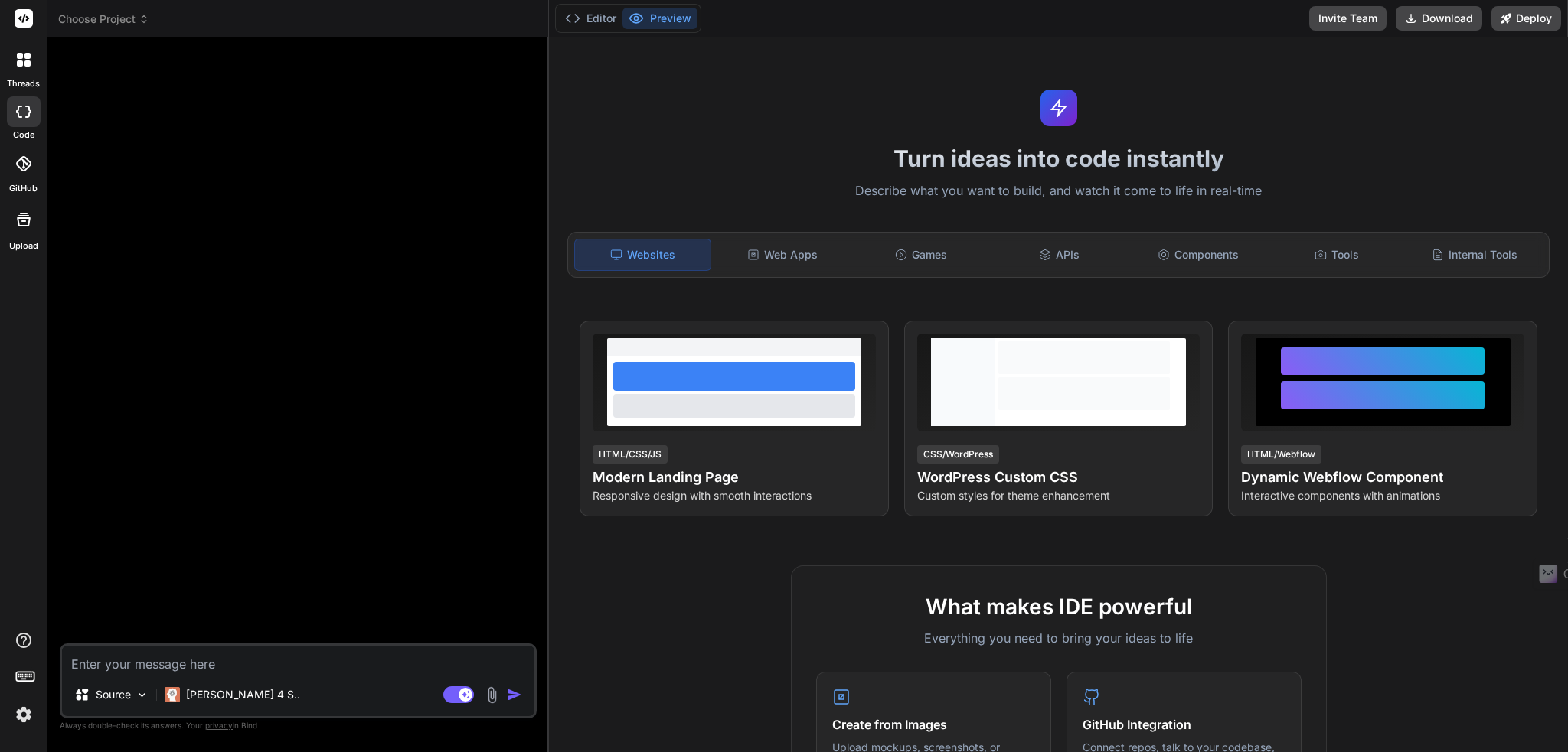
click at [22, 161] on icon at bounding box center [23, 164] width 16 height 16
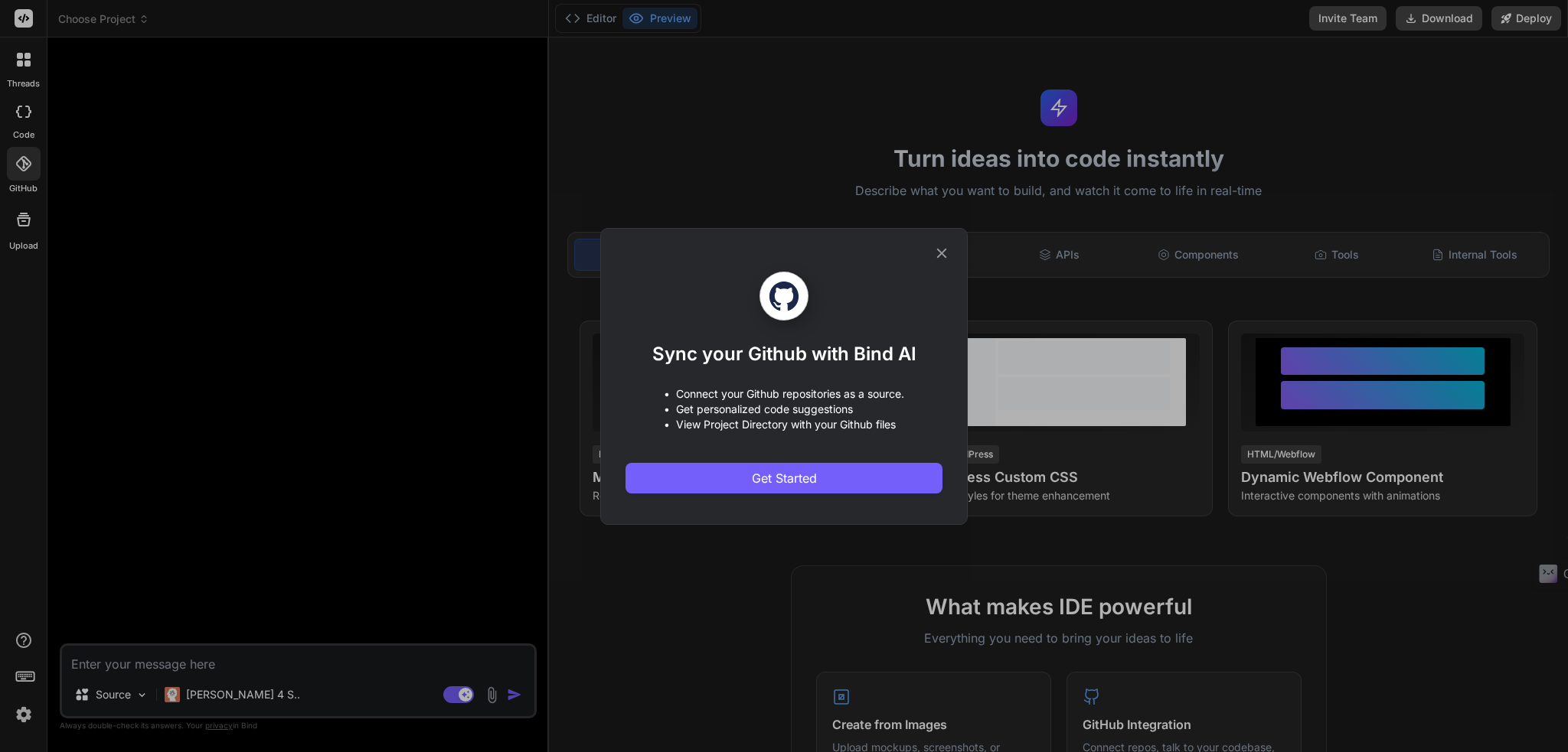
click at [941, 252] on icon at bounding box center [942, 253] width 10 height 10
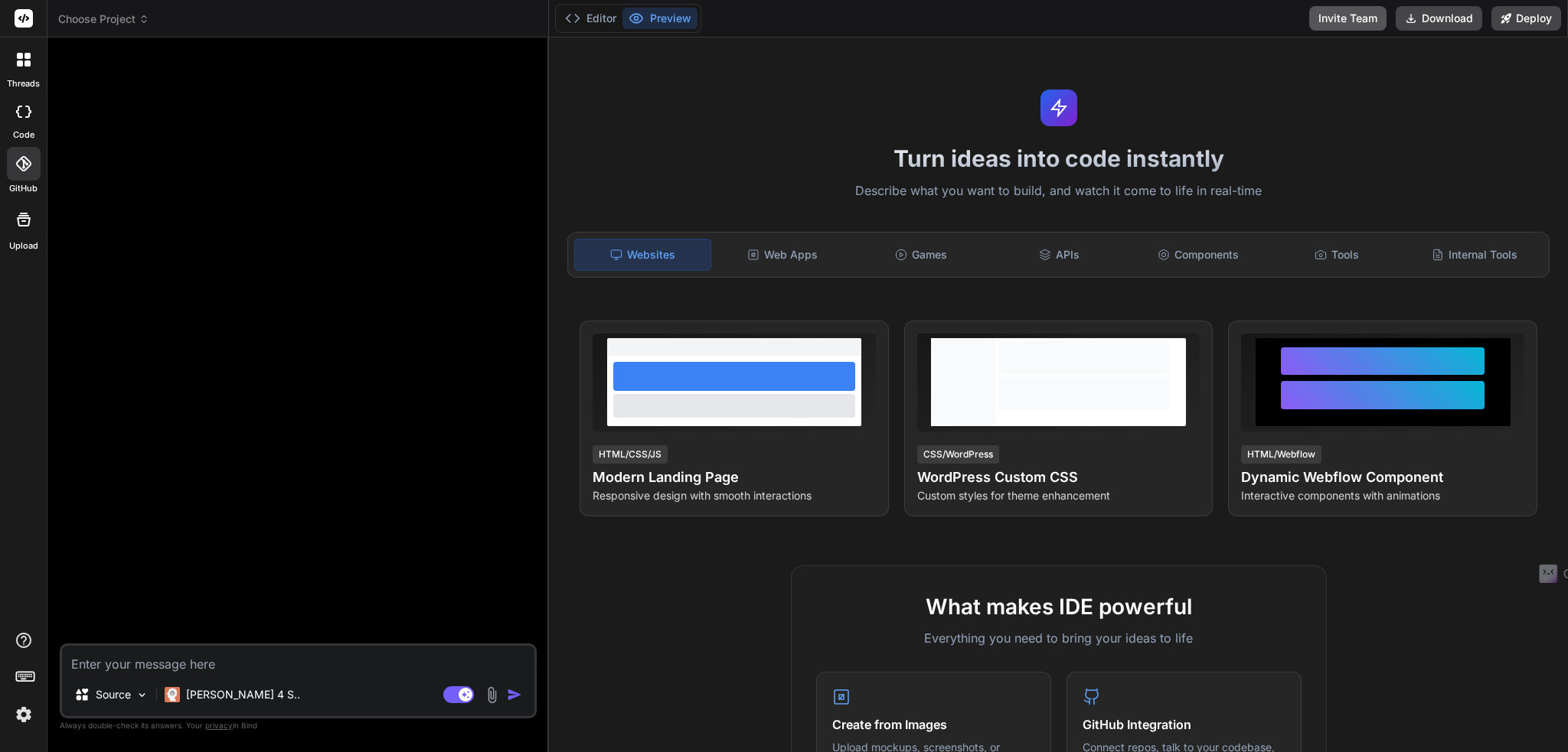
click at [1342, 17] on button "Invite Team" at bounding box center [1348, 18] width 77 height 24
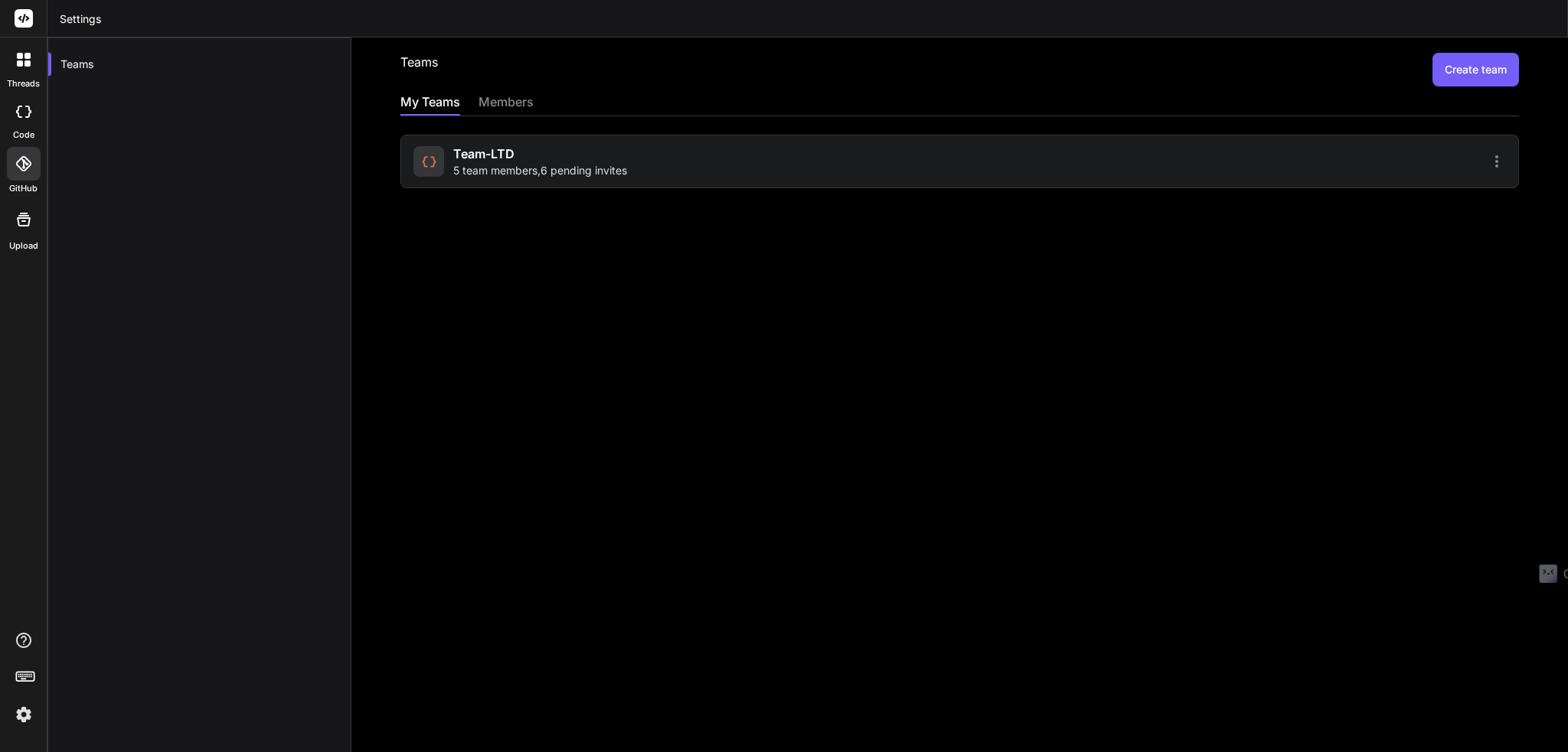
click at [480, 303] on div "Teams Create team My Teams members Team-LTD 5 team members , 6 pending invites" at bounding box center [960, 394] width 1217 height 715
click at [464, 307] on div "Teams Create team My Teams members Team-LTD 5 team members , 6 pending invites" at bounding box center [960, 394] width 1217 height 715
click at [1488, 159] on icon at bounding box center [1497, 161] width 19 height 19
click at [1420, 266] on div at bounding box center [784, 376] width 1568 height 752
click at [561, 245] on div "Teams Create team My Teams members Team-LTD 5 team members , 6 pending invites" at bounding box center [960, 394] width 1217 height 715
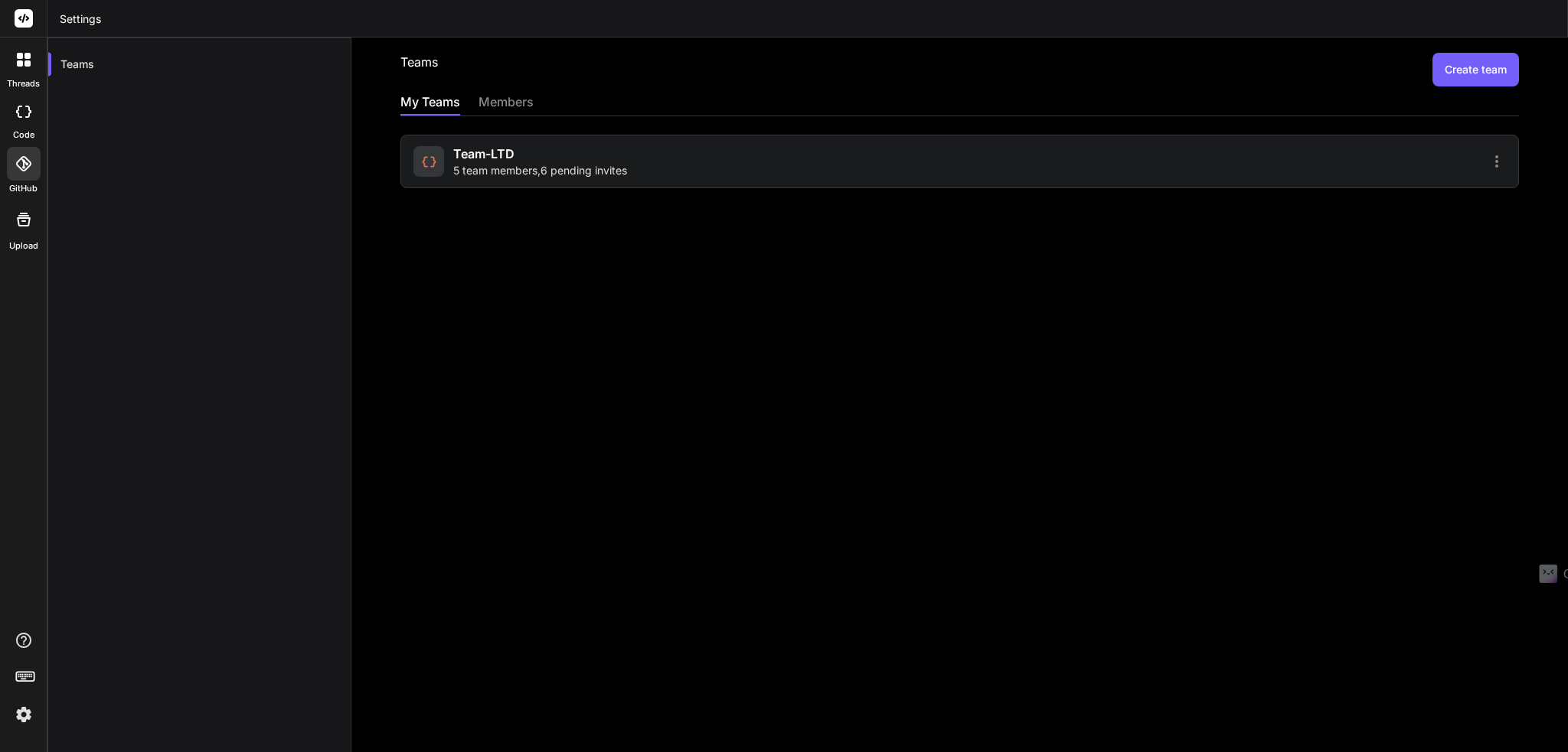
click at [567, 262] on div "Teams Create team My Teams members Team-LTD 5 team members , 6 pending invites" at bounding box center [960, 394] width 1217 height 715
click at [559, 269] on div "Teams Create team My Teams members Team-LTD 5 team members , 6 pending invites" at bounding box center [960, 394] width 1217 height 715
click at [457, 166] on span "5 team members , 6 pending invites" at bounding box center [540, 171] width 174 height 16
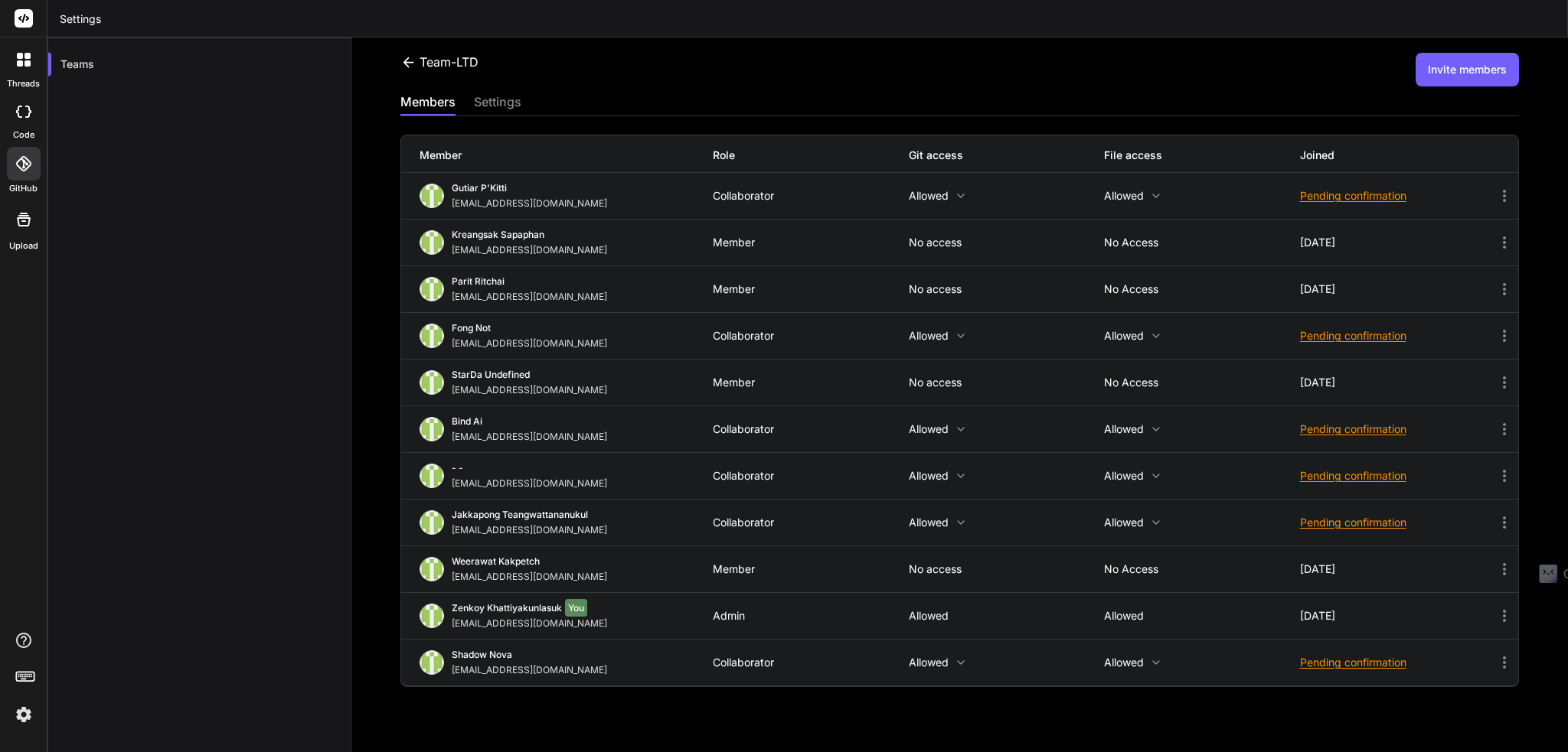
click at [412, 51] on div "Team-LTD Invite members members settings Member Role Git access File access Joi…" at bounding box center [960, 394] width 1217 height 715
click at [407, 64] on icon at bounding box center [408, 63] width 16 height 16
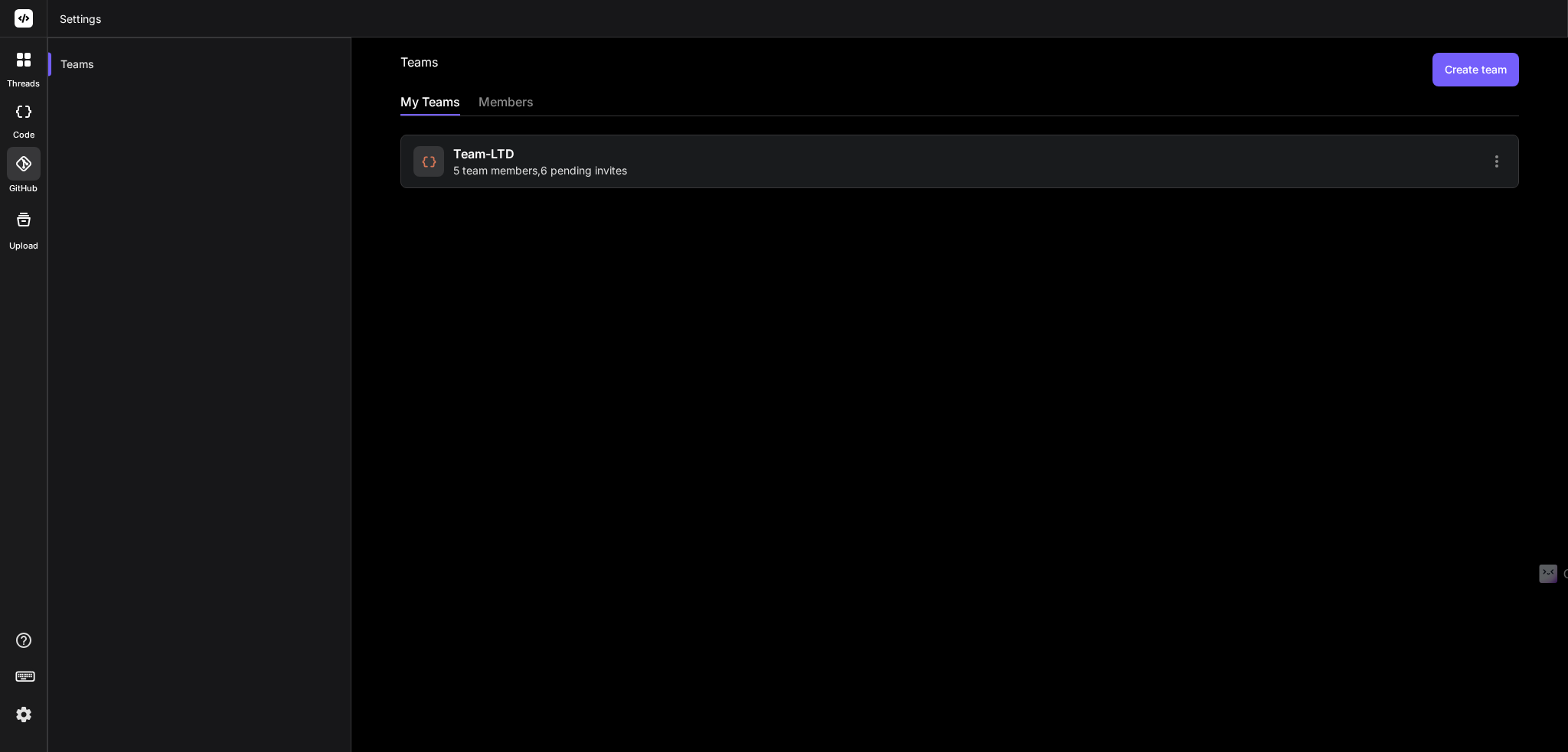
click at [469, 203] on div "Teams Create team My Teams members Team-LTD 5 team members , 6 pending invites" at bounding box center [960, 394] width 1217 height 715
click at [534, 244] on div "Teams Create team My Teams members Team-LTD 5 team members , 6 pending invites" at bounding box center [960, 394] width 1217 height 715
click at [776, 279] on div "Teams Create team My Teams members Team-LTD 5 team members , 6 pending invites" at bounding box center [960, 394] width 1217 height 715
click at [414, 65] on h2 "Teams" at bounding box center [419, 69] width 37 height 33
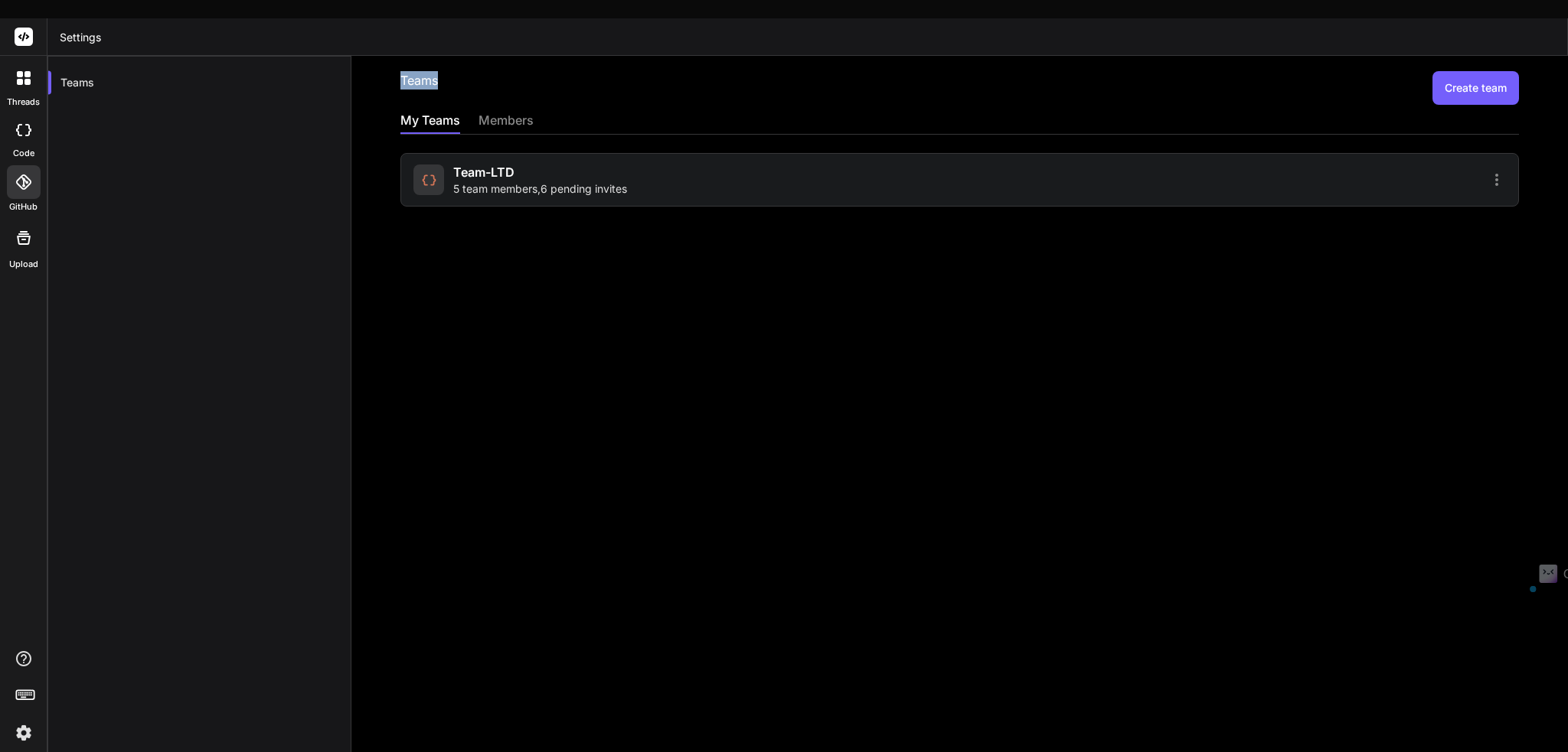
click at [414, 71] on h2 "Teams" at bounding box center [419, 88] width 37 height 33
click at [601, 71] on div "Teams Create team" at bounding box center [960, 88] width 1119 height 33
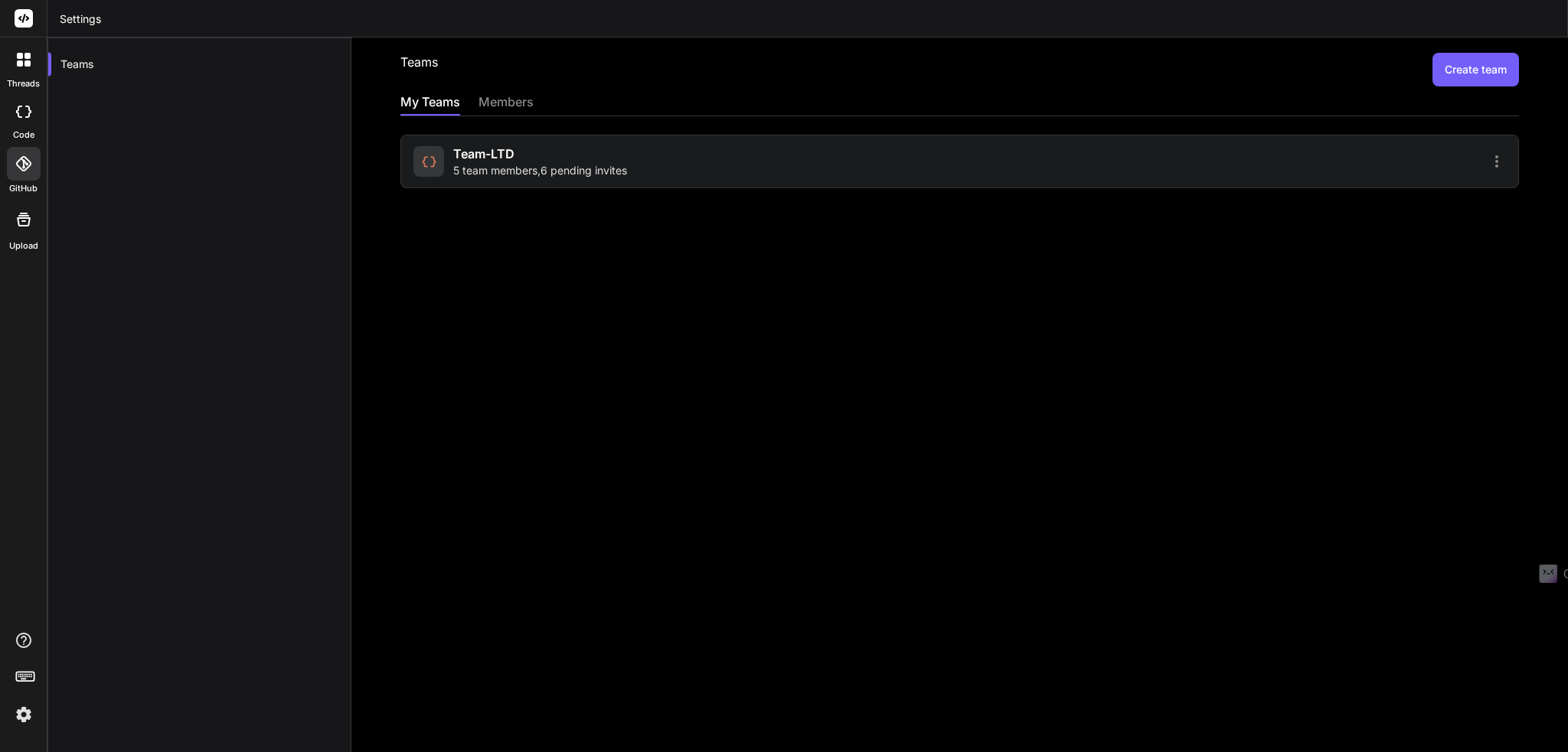
click at [625, 167] on span "5 team members , 6 pending invites" at bounding box center [540, 171] width 174 height 16
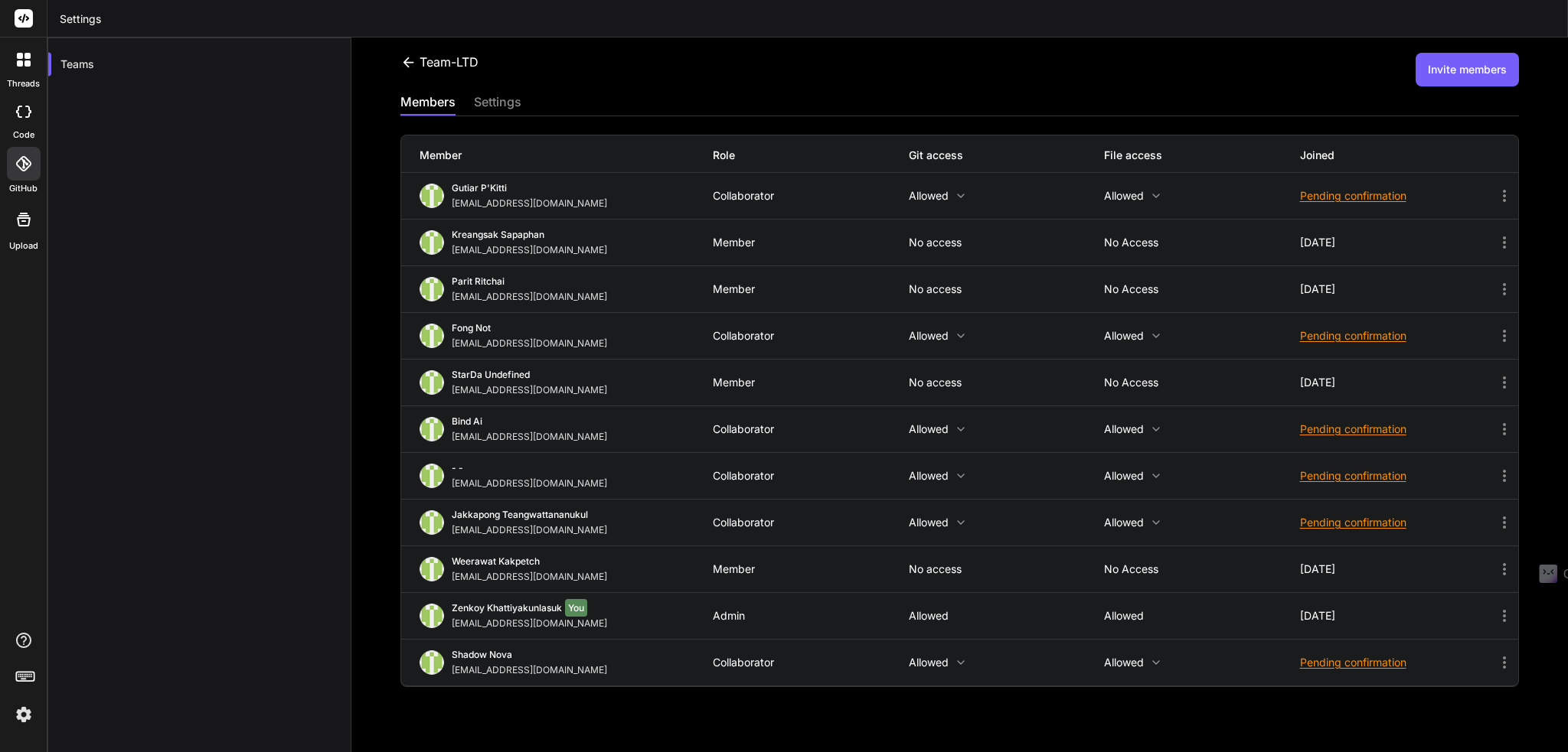
click at [407, 58] on icon at bounding box center [409, 62] width 11 height 10
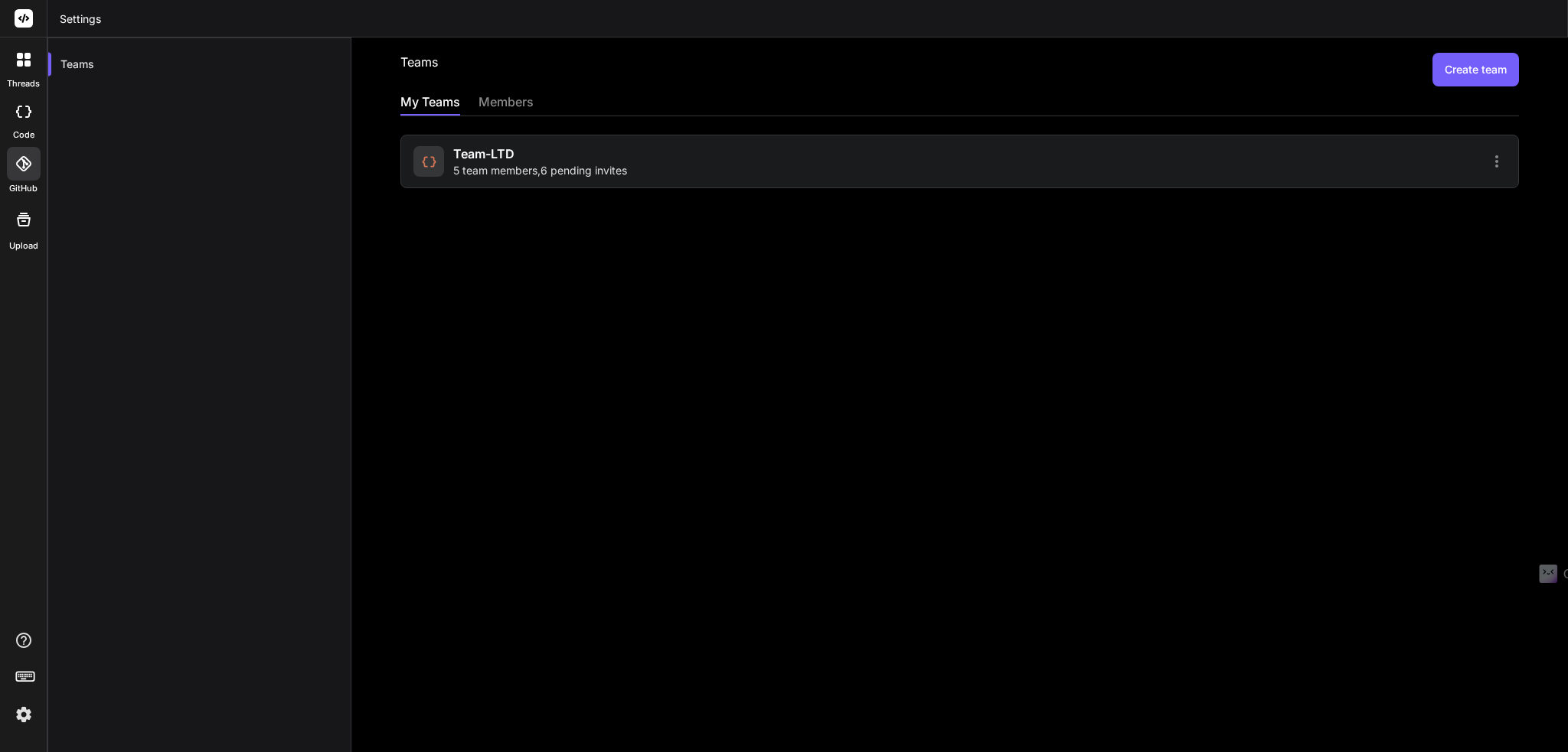
click at [1479, 224] on div "Teams Create team My Teams members Team-LTD 5 team members , 6 pending invites" at bounding box center [960, 394] width 1217 height 715
click at [1496, 160] on icon at bounding box center [1497, 161] width 3 height 13
click at [1475, 262] on div at bounding box center [784, 376] width 1568 height 752
click at [1470, 75] on button "Create team" at bounding box center [1476, 69] width 86 height 33
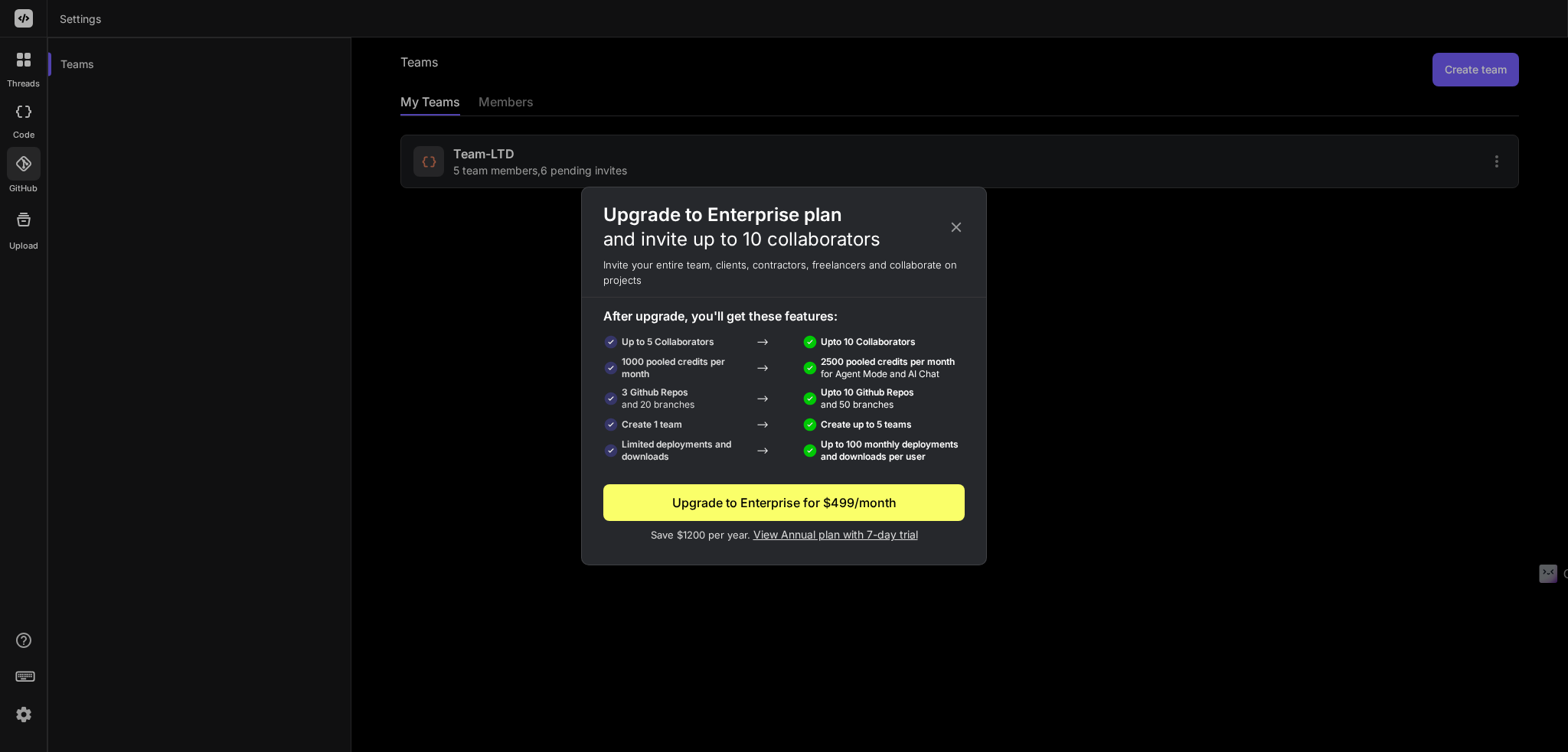
click at [959, 227] on icon at bounding box center [956, 227] width 17 height 17
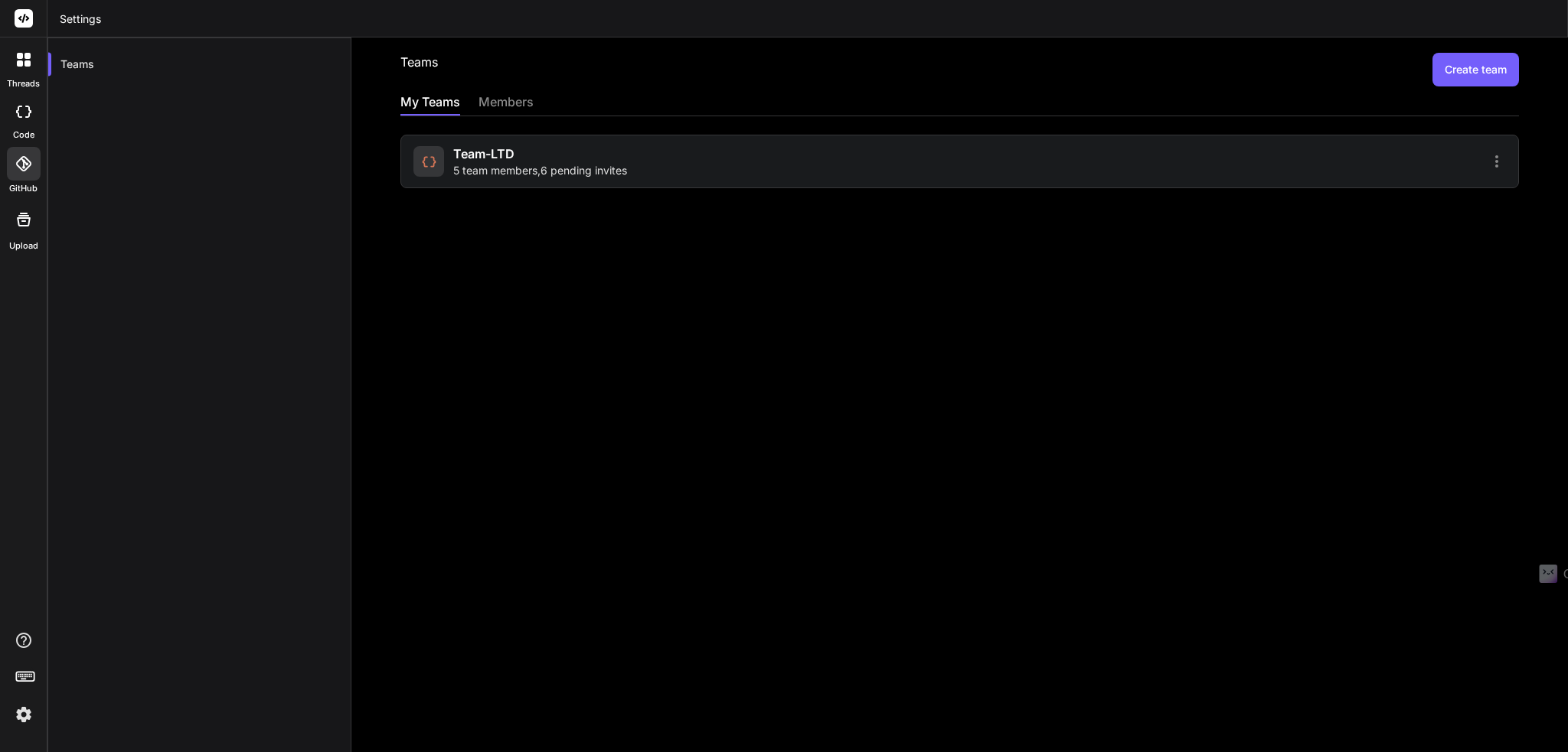
click at [1325, 170] on div at bounding box center [1234, 161] width 541 height 19
click at [1494, 156] on icon at bounding box center [1497, 161] width 19 height 19
click at [1384, 175] on span "Settings" at bounding box center [1390, 170] width 41 height 16
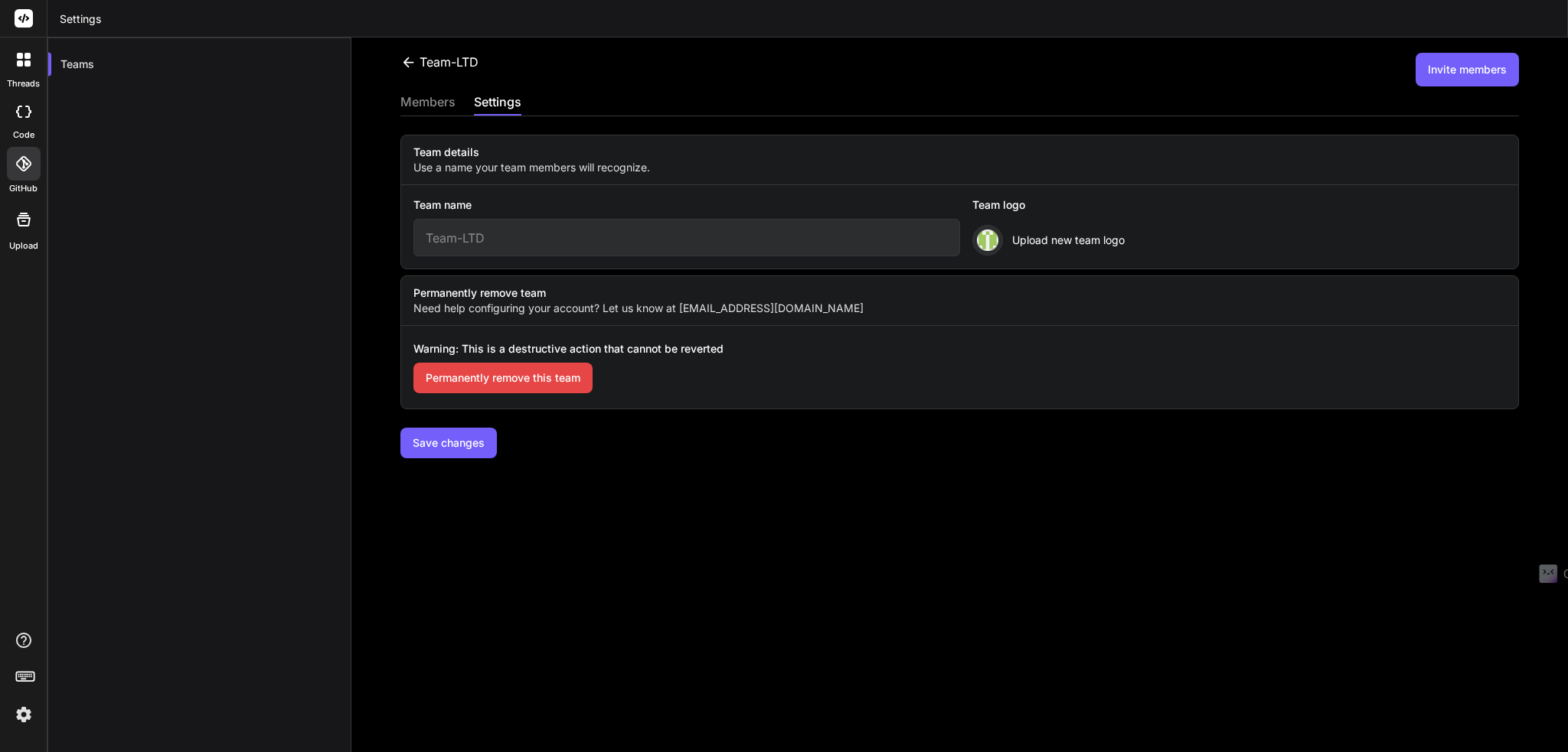
click at [425, 107] on div "members" at bounding box center [427, 104] width 55 height 22
